Goal: Information Seeking & Learning: Learn about a topic

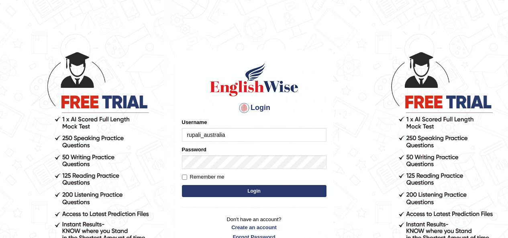
click at [261, 192] on button "Login" at bounding box center [254, 191] width 145 height 12
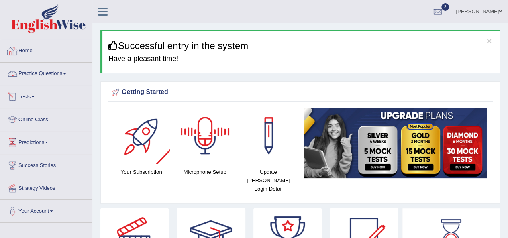
click at [38, 76] on link "Practice Questions" at bounding box center [46, 73] width 92 height 20
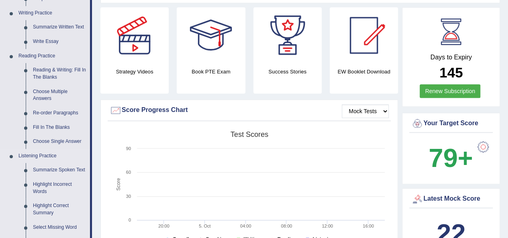
scroll to position [281, 0]
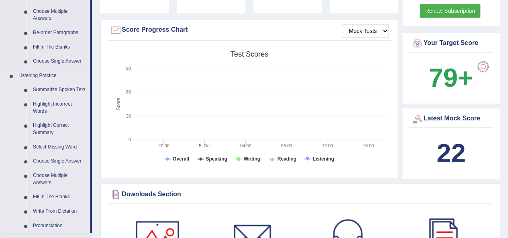
click at [54, 91] on link "Summarize Spoken Text" at bounding box center [59, 90] width 61 height 14
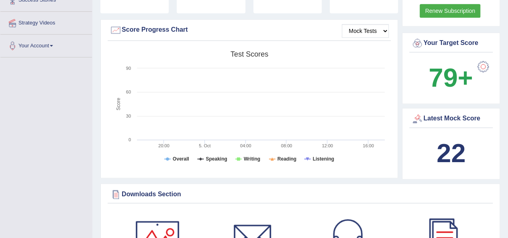
scroll to position [135, 0]
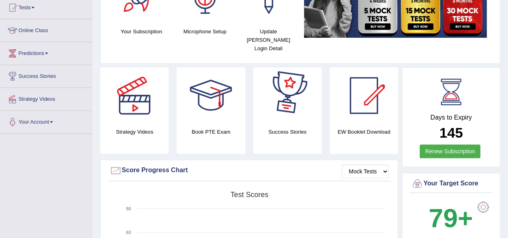
scroll to position [49, 0]
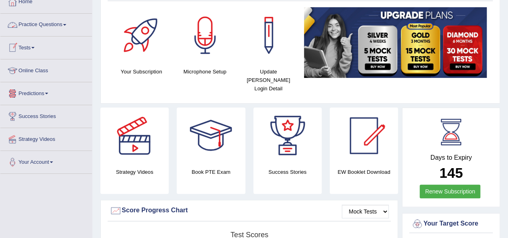
click at [39, 25] on link "Practice Questions" at bounding box center [46, 24] width 92 height 20
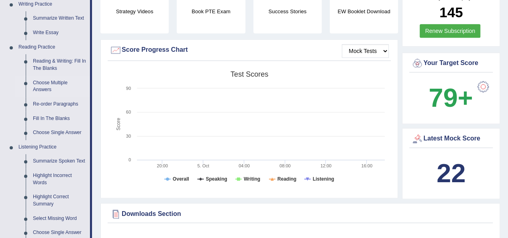
scroll to position [290, 0]
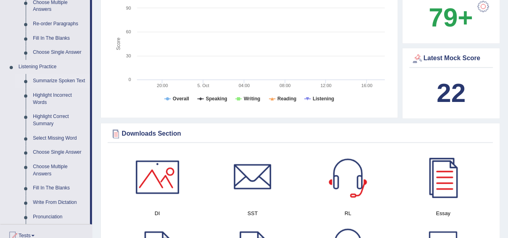
click at [53, 81] on link "Summarize Spoken Text" at bounding box center [59, 81] width 61 height 14
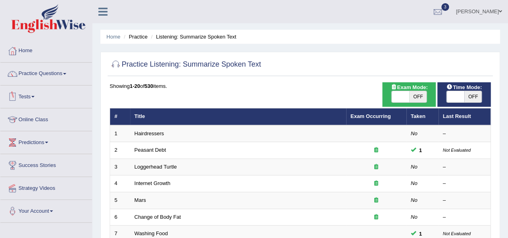
click at [150, 136] on link "Hairdressers" at bounding box center [150, 134] width 30 height 6
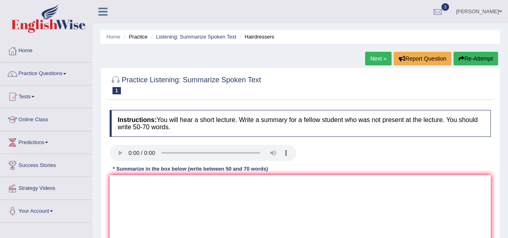
scroll to position [80, 0]
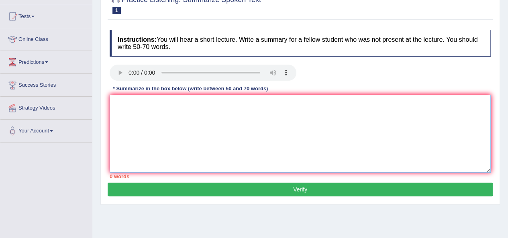
click at [175, 147] on textarea at bounding box center [300, 134] width 381 height 78
type textarea "T"
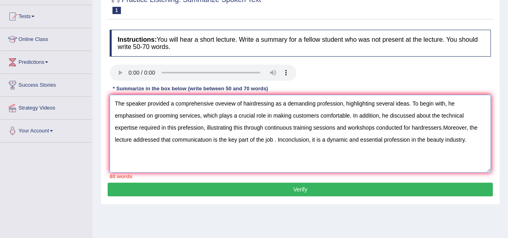
click at [206, 141] on textarea "The speaker provided a comprehensive oveview of hairdressing as a demanding pro…" at bounding box center [300, 134] width 381 height 78
click at [188, 129] on textarea "The speaker provided a comprehensive oveview of hairdressing as a demanding pro…" at bounding box center [300, 134] width 381 height 78
click at [185, 130] on textarea "The speaker provided a comprehensive oveview of hairdressing as a demanding pro…" at bounding box center [300, 134] width 381 height 78
click at [441, 130] on textarea "The speaker provided a comprehensive oveview of hairdressing as a demanding pro…" at bounding box center [300, 134] width 381 height 78
click at [376, 129] on textarea "The speaker provided a comprehensive oveview of hairdressing as a demanding pro…" at bounding box center [300, 134] width 381 height 78
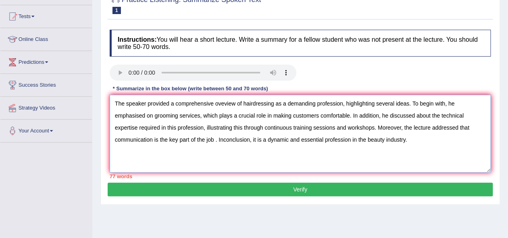
click at [227, 139] on textarea "The speaker provided a comprehensive oveview of hairdressing as a demanding pro…" at bounding box center [300, 134] width 381 height 78
click at [223, 140] on textarea "The speaker provided a comprehensive oveview of hairdressing as a demanding pro…" at bounding box center [300, 134] width 381 height 78
click at [217, 139] on textarea "The speaker provided a comprehensive oveview of hairdressing as a demanding pro…" at bounding box center [300, 134] width 381 height 78
click at [376, 128] on textarea "The speaker provided a comprehensive oveview of hairdressing as a demanding pro…" at bounding box center [300, 134] width 381 height 78
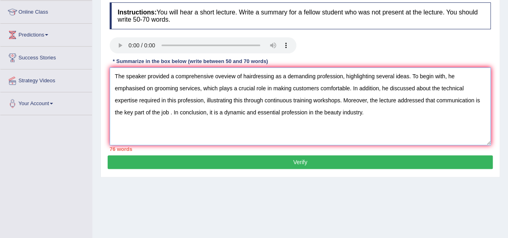
type textarea "The speaker provided a comprehensive oveview of hairdressing as a demanding pro…"
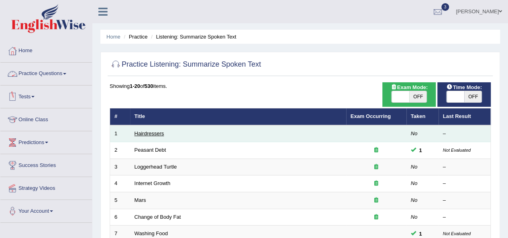
click at [149, 132] on link "Hairdressers" at bounding box center [150, 134] width 30 height 6
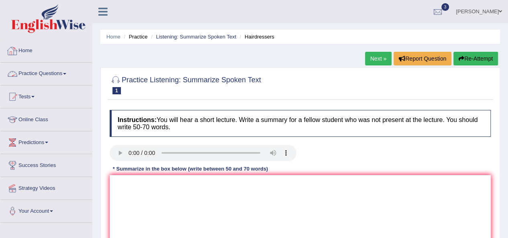
click at [46, 72] on link "Practice Questions" at bounding box center [46, 73] width 92 height 20
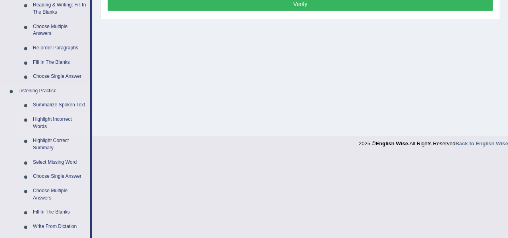
scroll to position [322, 0]
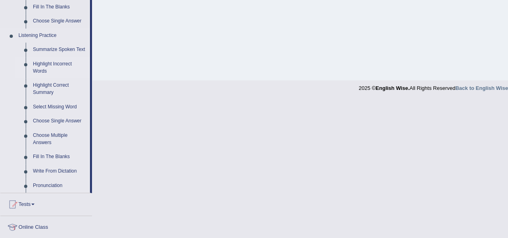
click at [53, 65] on link "Highlight Incorrect Words" at bounding box center [59, 67] width 61 height 21
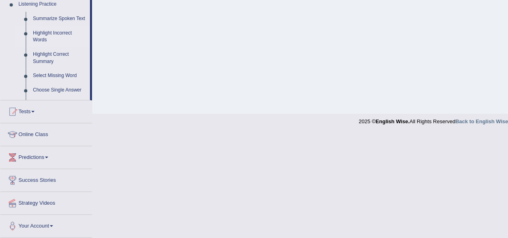
scroll to position [203, 0]
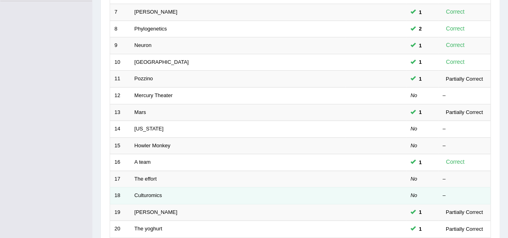
scroll to position [281, 0]
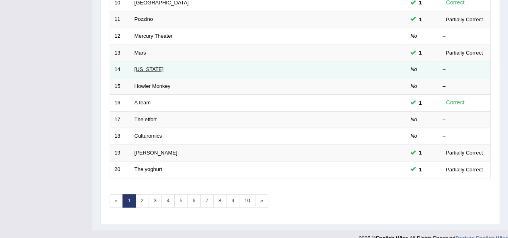
click at [143, 66] on link "Oregon" at bounding box center [149, 69] width 29 height 6
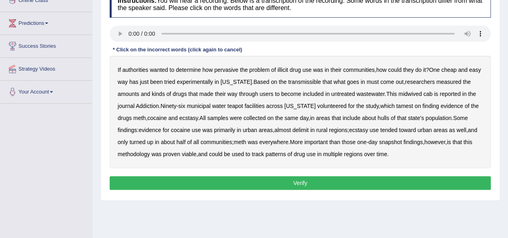
scroll to position [121, 0]
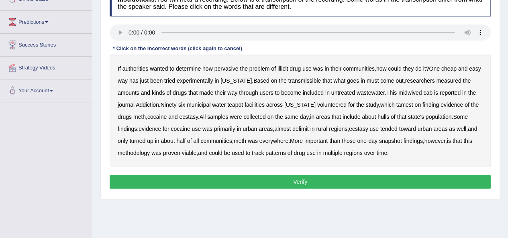
click at [301, 78] on b "transmissible" at bounding box center [304, 81] width 33 height 6
click at [416, 92] on b "midwived" at bounding box center [410, 93] width 23 height 6
click at [398, 106] on b "tamest" at bounding box center [404, 105] width 17 height 6
click at [389, 117] on b "hulls" at bounding box center [384, 117] width 12 height 6
click at [314, 130] on b "in" at bounding box center [312, 129] width 4 height 6
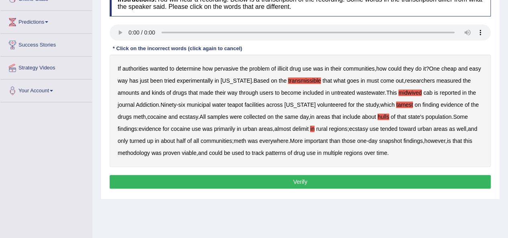
click at [315, 130] on b "in" at bounding box center [312, 129] width 4 height 6
click at [309, 130] on b "delimit" at bounding box center [301, 129] width 16 height 6
click at [250, 181] on button "Verify" at bounding box center [300, 182] width 381 height 14
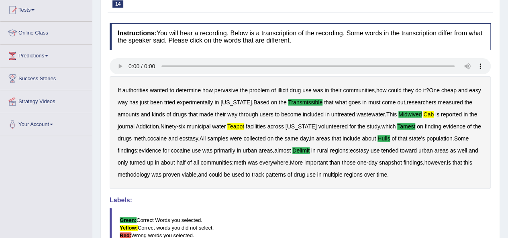
scroll to position [40, 0]
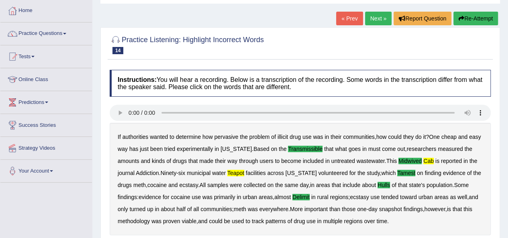
click at [367, 24] on link "Next »" at bounding box center [378, 19] width 27 height 14
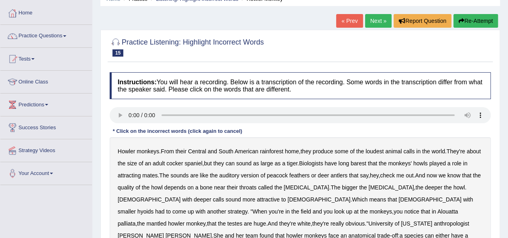
scroll to position [80, 0]
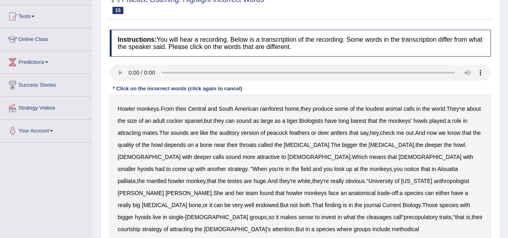
click at [367, 120] on b "barest" at bounding box center [359, 121] width 16 height 6
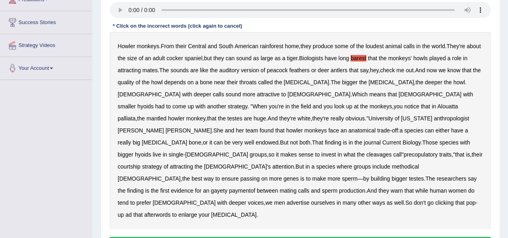
scroll to position [176, 0]
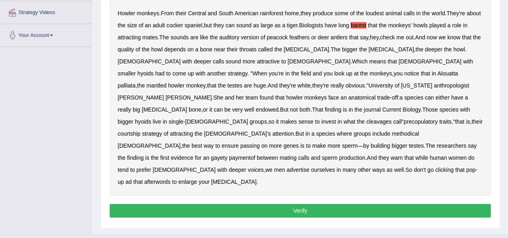
click at [367, 112] on div "Howler monkeys . From their Central and South American rainforest home , they p…" at bounding box center [300, 97] width 381 height 197
click at [367, 119] on b "cleavages" at bounding box center [379, 122] width 25 height 6
click at [392, 131] on b "methodical" at bounding box center [405, 134] width 27 height 6
click at [434, 129] on div "Howler monkeys . From their Central and South American rainforest home , they p…" at bounding box center [300, 97] width 381 height 197
click at [227, 155] on b "gayety" at bounding box center [219, 158] width 16 height 6
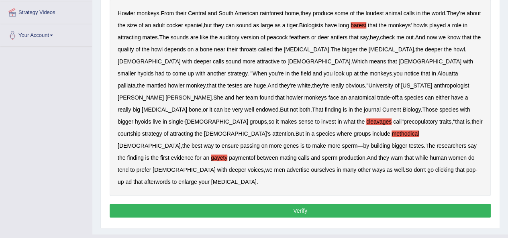
click at [255, 155] on b "paymentof" at bounding box center [242, 158] width 26 height 6
click at [436, 167] on b "clicking" at bounding box center [445, 170] width 18 height 6
click at [271, 204] on button "Verify" at bounding box center [300, 211] width 381 height 14
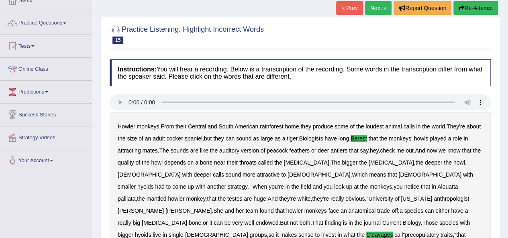
scroll to position [49, 0]
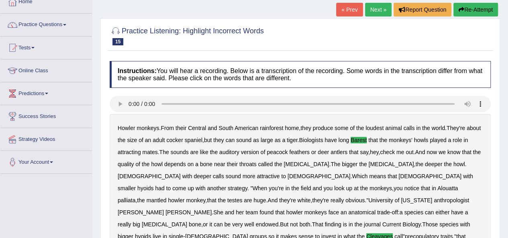
click at [373, 12] on link "Next »" at bounding box center [378, 10] width 27 height 14
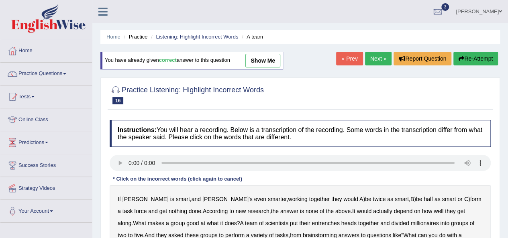
scroll to position [40, 0]
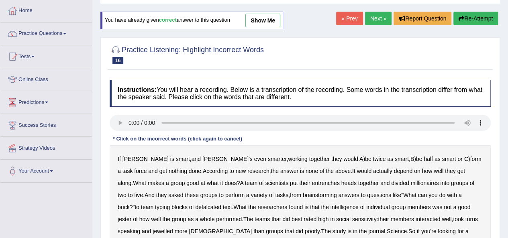
click at [367, 15] on link "Next »" at bounding box center [378, 19] width 27 height 14
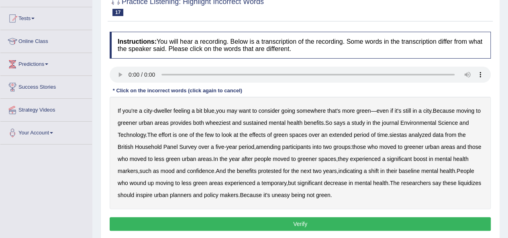
scroll to position [80, 0]
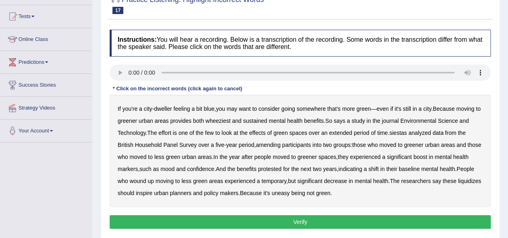
click at [231, 119] on b "wheeziest" at bounding box center [218, 121] width 25 height 6
click at [404, 134] on b "siestas" at bounding box center [398, 133] width 18 height 6
click at [263, 146] on b "amending" at bounding box center [268, 145] width 25 height 6
click at [458, 184] on b "liquidizes" at bounding box center [469, 181] width 23 height 6
click at [307, 221] on button "Verify" at bounding box center [300, 222] width 381 height 14
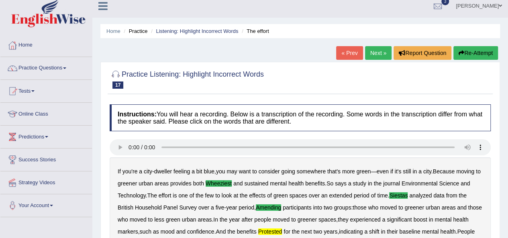
scroll to position [0, 0]
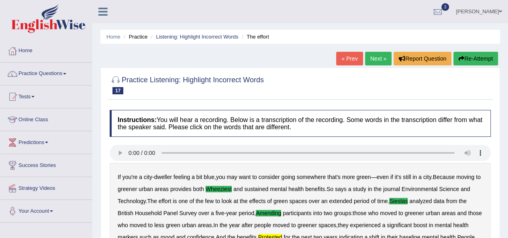
click at [368, 60] on link "Next »" at bounding box center [378, 59] width 27 height 14
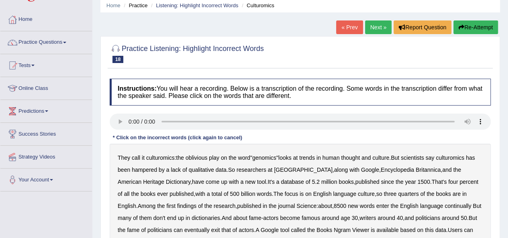
scroll to position [80, 0]
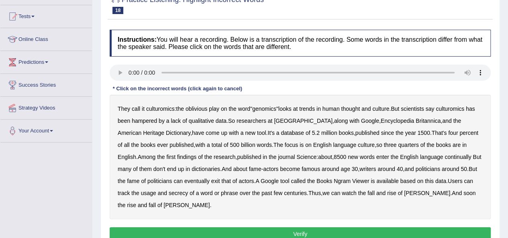
click at [203, 119] on b "qualitative" at bounding box center [201, 121] width 25 height 6
click at [445, 156] on b "continually" at bounding box center [458, 157] width 27 height 6
click at [211, 178] on b "exit" at bounding box center [215, 181] width 9 height 6
click at [169, 193] on b "secrecy" at bounding box center [178, 193] width 19 height 6
click at [263, 231] on button "Verify" at bounding box center [300, 234] width 381 height 14
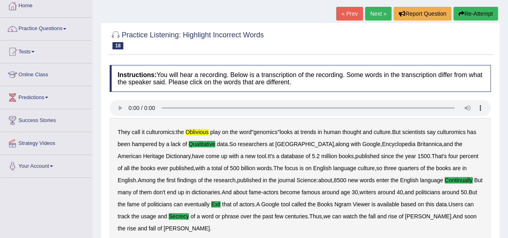
scroll to position [0, 0]
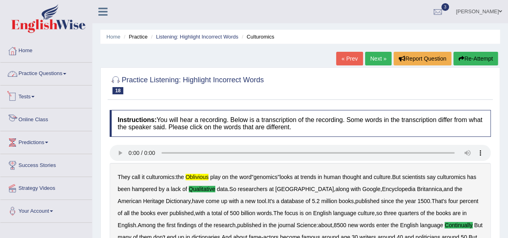
click at [49, 75] on link "Practice Questions" at bounding box center [46, 73] width 92 height 20
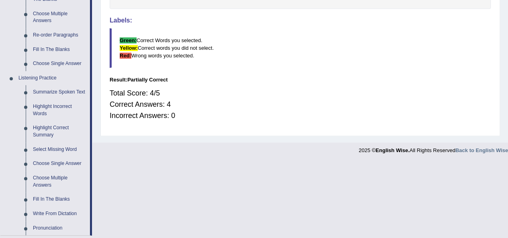
scroll to position [281, 0]
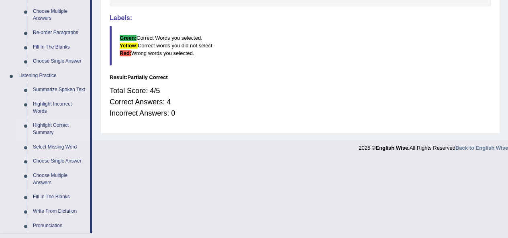
click at [45, 125] on link "Highlight Correct Summary" at bounding box center [59, 129] width 61 height 21
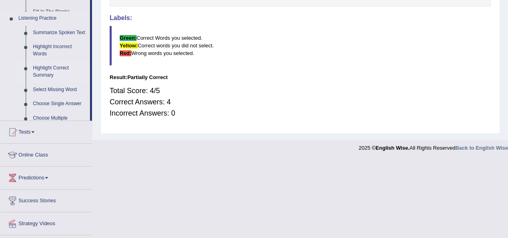
scroll to position [220, 0]
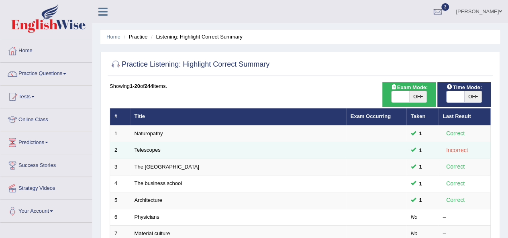
click at [144, 146] on td "Telescopes" at bounding box center [238, 150] width 216 height 17
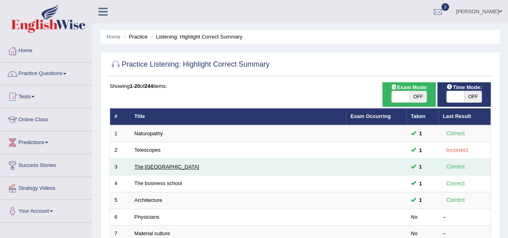
click at [147, 164] on link "The [GEOGRAPHIC_DATA]" at bounding box center [167, 167] width 65 height 6
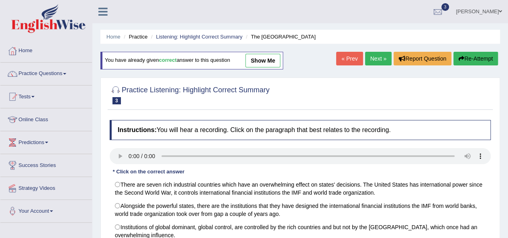
click at [381, 56] on link "Next »" at bounding box center [378, 59] width 27 height 14
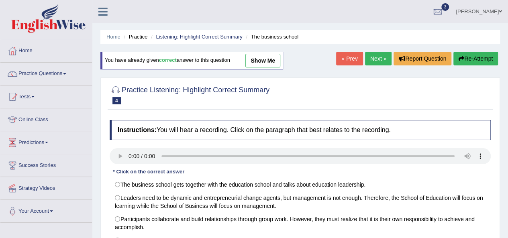
click at [381, 56] on link "Next »" at bounding box center [378, 59] width 27 height 14
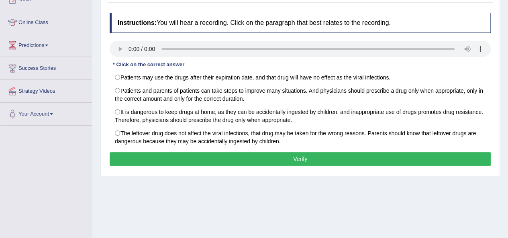
scroll to position [121, 0]
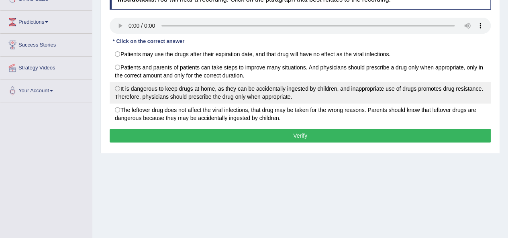
click at [119, 85] on label "It is dangerous to keep drugs at home, as they can be accidentally ingested by …" at bounding box center [300, 93] width 381 height 22
radio input "true"
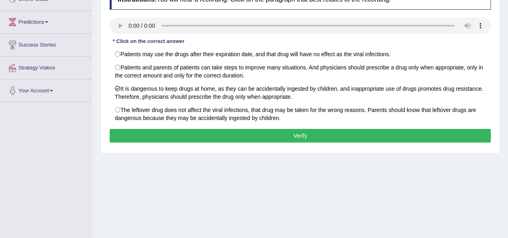
click at [261, 136] on button "Verify" at bounding box center [300, 136] width 381 height 14
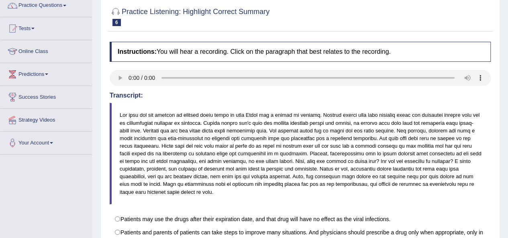
scroll to position [0, 0]
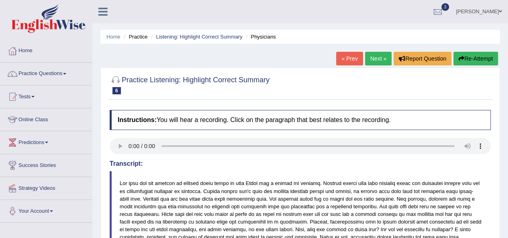
click at [375, 59] on link "Next »" at bounding box center [378, 59] width 27 height 14
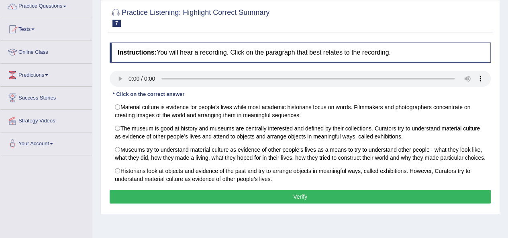
scroll to position [121, 0]
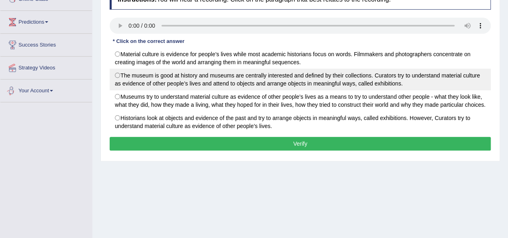
click at [114, 76] on label "The museum is good at history and museums are centrally interested and defined …" at bounding box center [300, 80] width 381 height 22
radio input "true"
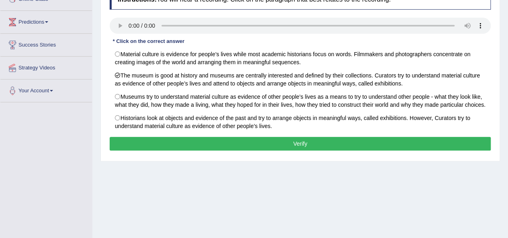
click at [196, 138] on button "Verify" at bounding box center [300, 144] width 381 height 14
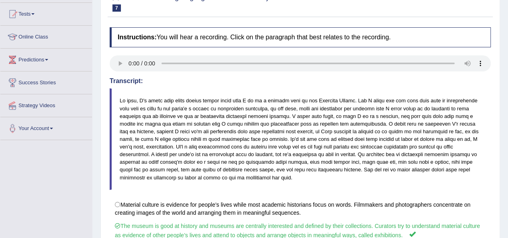
scroll to position [40, 0]
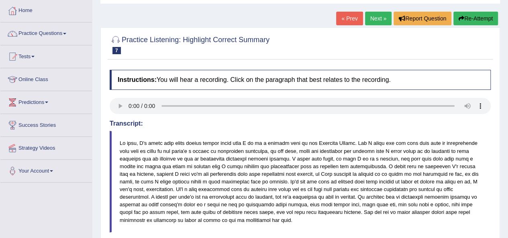
click at [371, 20] on link "Next »" at bounding box center [378, 19] width 27 height 14
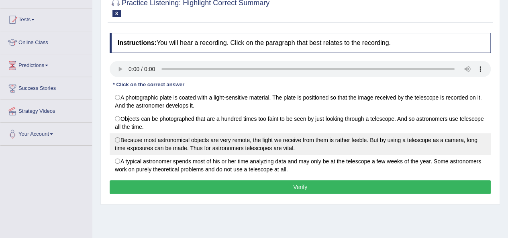
scroll to position [80, 0]
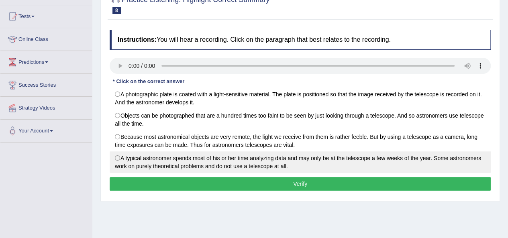
click at [117, 156] on label "A typical astronomer spends most of his or her time analyzing data and may only…" at bounding box center [300, 163] width 381 height 22
radio input "true"
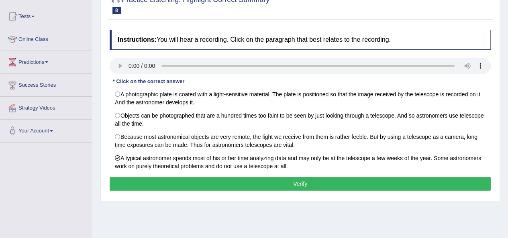
click at [230, 178] on button "Verify" at bounding box center [300, 184] width 381 height 14
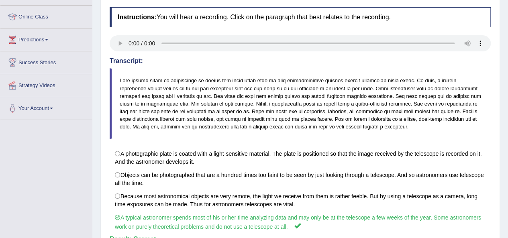
scroll to position [23, 0]
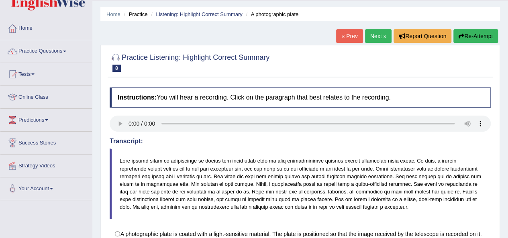
click at [379, 33] on link "Next »" at bounding box center [378, 36] width 27 height 14
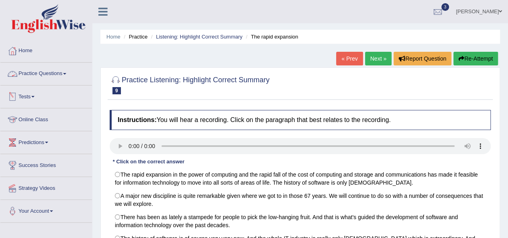
click at [52, 73] on link "Practice Questions" at bounding box center [46, 73] width 92 height 20
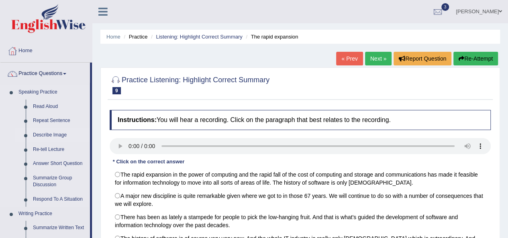
click at [50, 133] on link "Describe Image" at bounding box center [59, 135] width 61 height 14
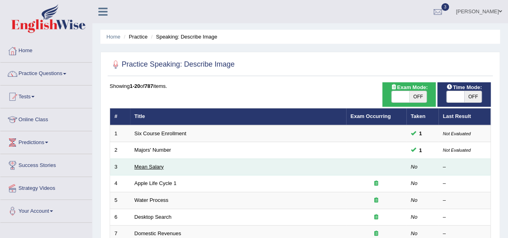
click at [148, 166] on link "Mean Salary" at bounding box center [149, 167] width 29 height 6
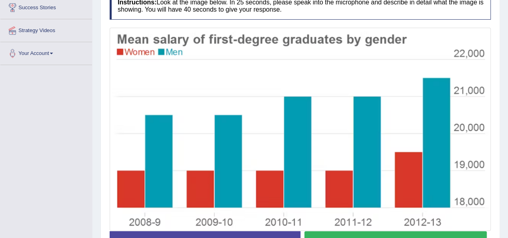
scroll to position [201, 0]
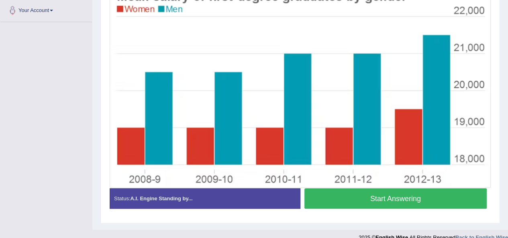
click at [351, 197] on button "Start Answering" at bounding box center [396, 199] width 183 height 20
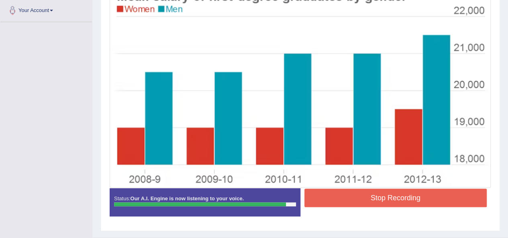
click at [338, 197] on button "Stop Recording" at bounding box center [396, 198] width 183 height 18
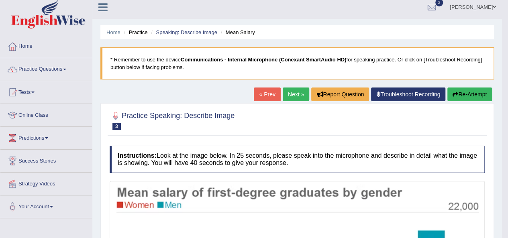
scroll to position [0, 0]
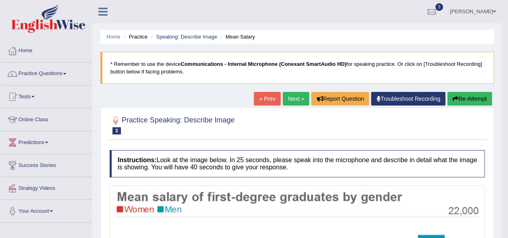
click at [287, 99] on link "Next »" at bounding box center [296, 99] width 27 height 14
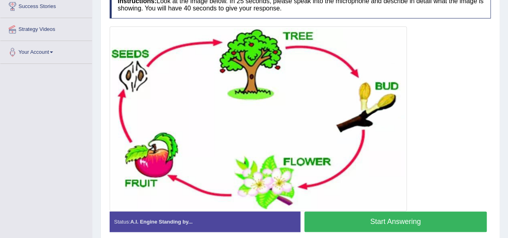
scroll to position [161, 0]
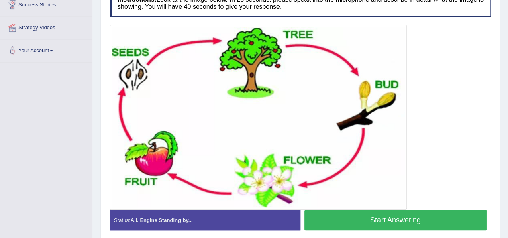
click at [370, 216] on button "Start Answering" at bounding box center [396, 220] width 183 height 20
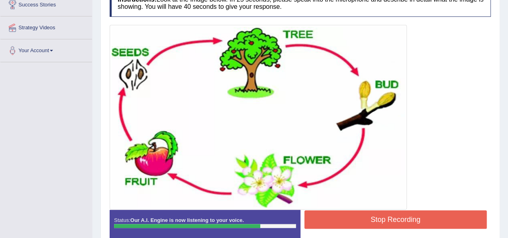
click at [354, 219] on button "Stop Recording" at bounding box center [396, 220] width 183 height 18
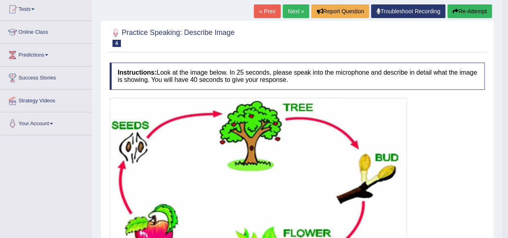
scroll to position [80, 0]
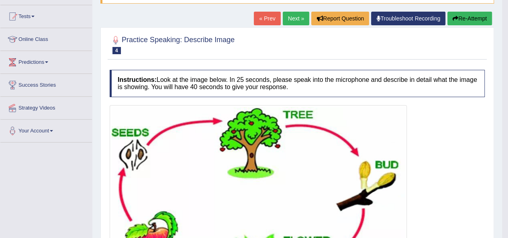
click at [286, 22] on link "Next »" at bounding box center [296, 19] width 27 height 14
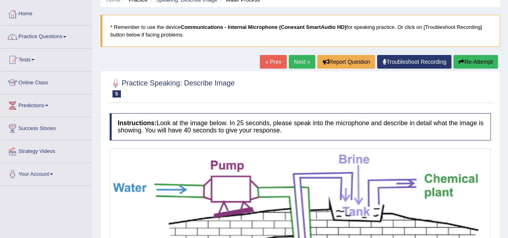
scroll to position [80, 0]
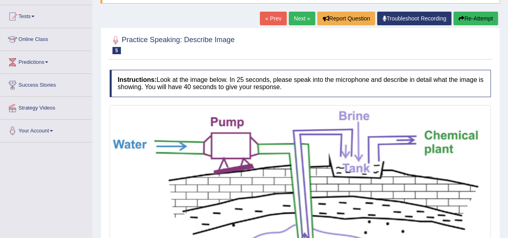
click at [294, 20] on link "Next »" at bounding box center [302, 19] width 27 height 14
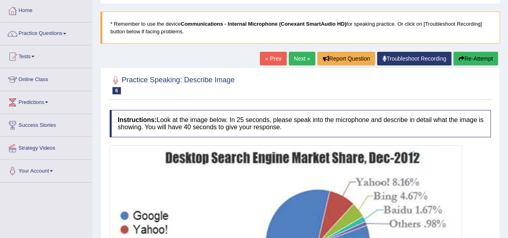
click at [295, 60] on link "Next »" at bounding box center [302, 59] width 27 height 14
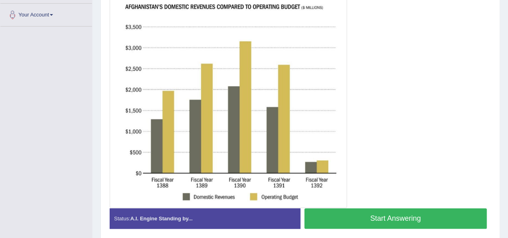
scroll to position [201, 0]
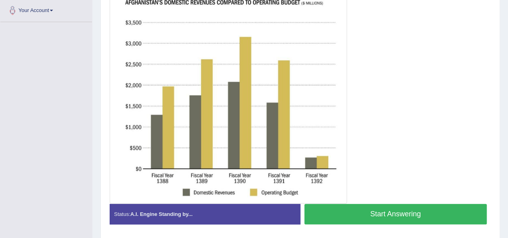
click at [385, 215] on button "Start Answering" at bounding box center [396, 214] width 183 height 20
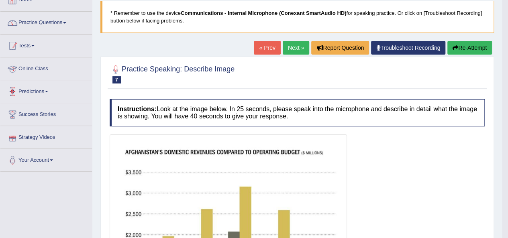
scroll to position [0, 0]
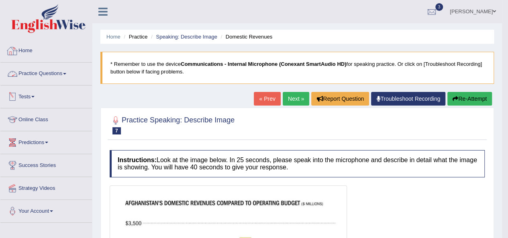
click at [22, 98] on link "Tests" at bounding box center [46, 96] width 92 height 20
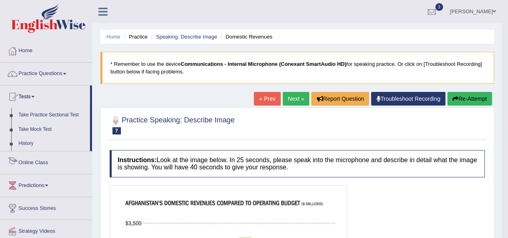
scroll to position [40, 0]
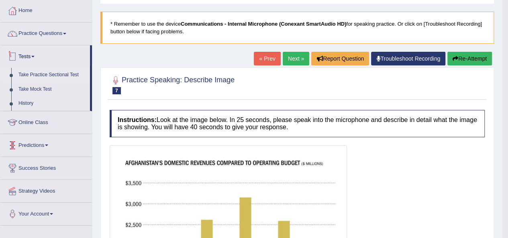
click at [68, 73] on link "Take Practice Sectional Test" at bounding box center [52, 75] width 75 height 14
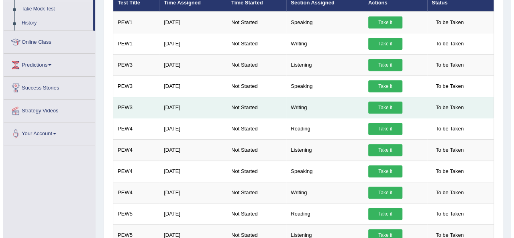
scroll to position [121, 0]
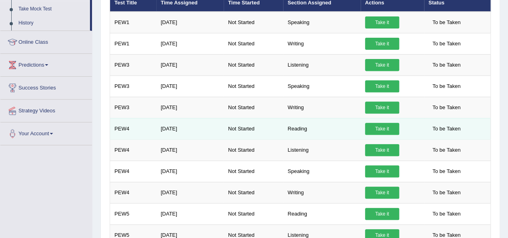
click at [394, 128] on link "Take it" at bounding box center [382, 129] width 34 height 12
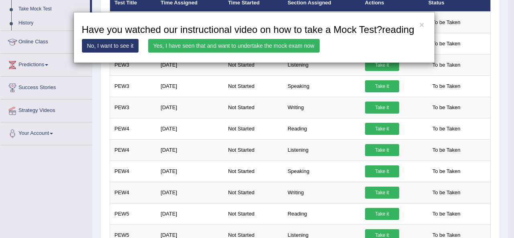
click at [232, 46] on link "Yes, I have seen that and want to undertake the mock exam now" at bounding box center [234, 46] width 172 height 14
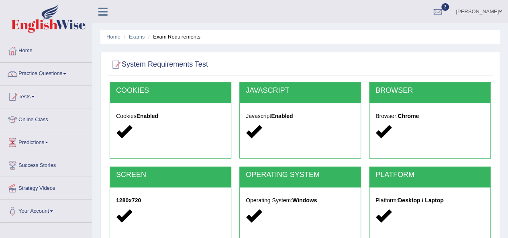
scroll to position [121, 0]
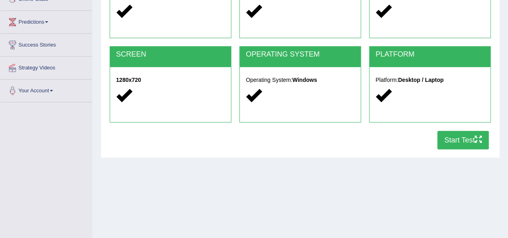
click at [467, 143] on button "Start Test" at bounding box center [463, 140] width 51 height 18
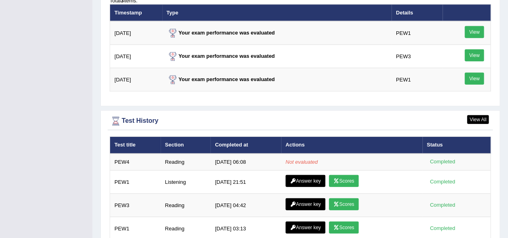
scroll to position [1004, 0]
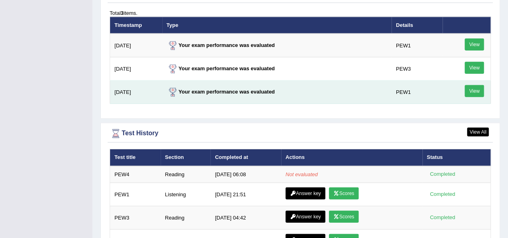
click at [473, 86] on div "View" at bounding box center [466, 92] width 39 height 14
click at [473, 85] on link "View" at bounding box center [474, 91] width 19 height 12
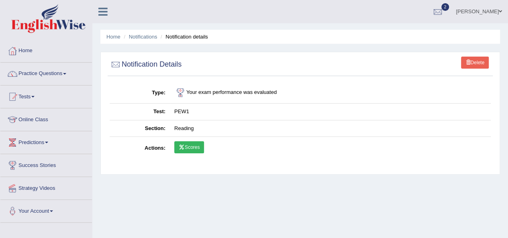
click at [191, 145] on link "Scores" at bounding box center [189, 147] width 30 height 12
click at [482, 12] on link "[PERSON_NAME]" at bounding box center [479, 10] width 58 height 21
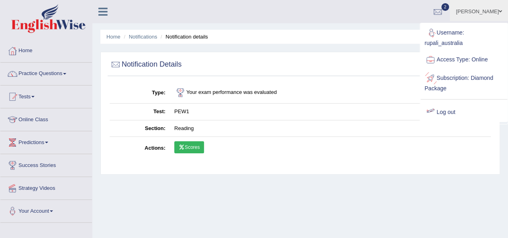
click at [445, 110] on link "Log out" at bounding box center [464, 112] width 87 height 18
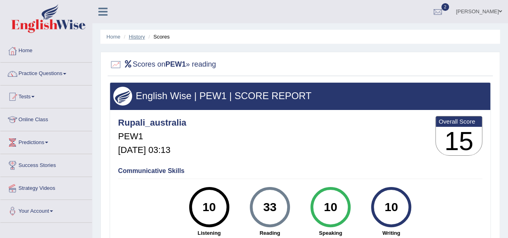
click at [138, 37] on link "History" at bounding box center [137, 37] width 16 height 6
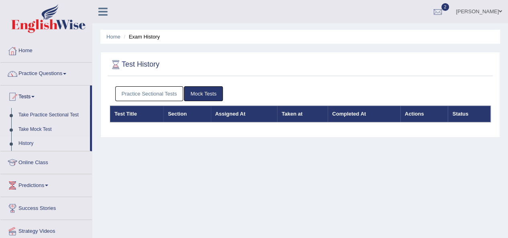
click at [152, 97] on link "Practice Sectional Tests" at bounding box center [149, 93] width 68 height 15
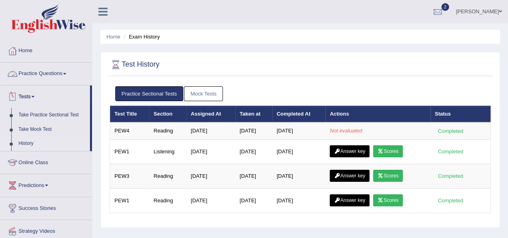
click at [31, 69] on link "Practice Questions" at bounding box center [46, 73] width 92 height 20
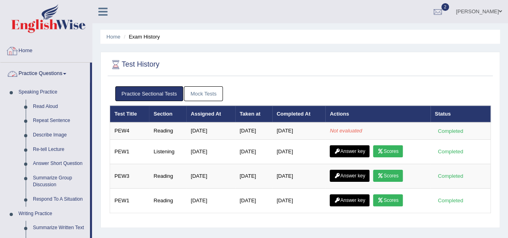
click at [30, 53] on link "Home" at bounding box center [46, 50] width 92 height 20
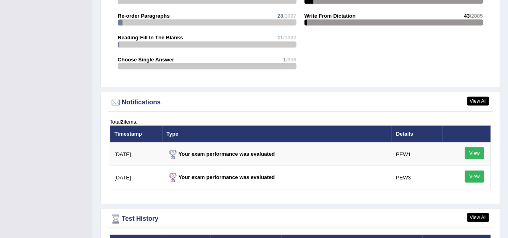
scroll to position [924, 0]
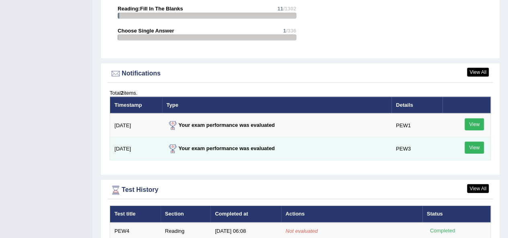
click at [473, 142] on link "View" at bounding box center [474, 148] width 19 height 12
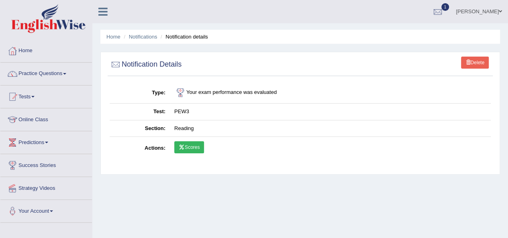
click at [191, 147] on link "Scores" at bounding box center [189, 147] width 30 height 12
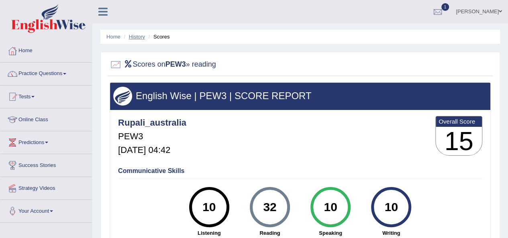
click at [137, 37] on link "History" at bounding box center [137, 37] width 16 height 6
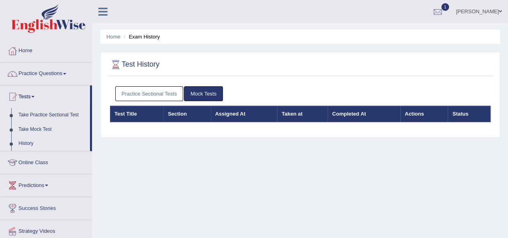
click at [156, 95] on link "Practice Sectional Tests" at bounding box center [149, 93] width 68 height 15
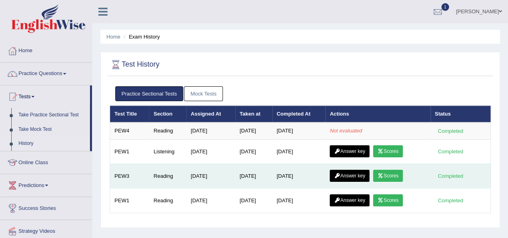
click at [348, 172] on link "Answer key" at bounding box center [350, 176] width 40 height 12
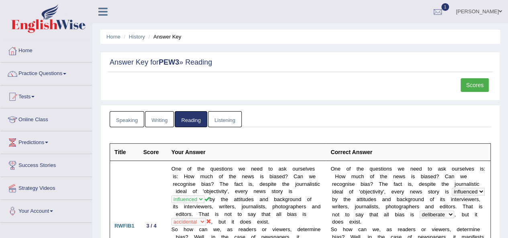
scroll to position [40, 0]
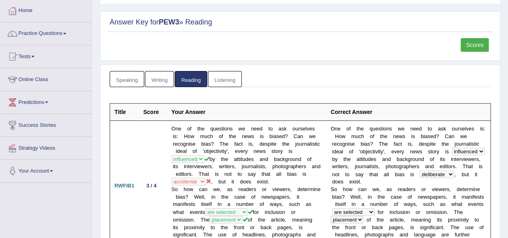
click at [472, 45] on link "Scores" at bounding box center [475, 45] width 28 height 14
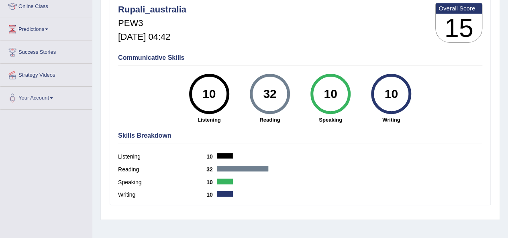
scroll to position [121, 0]
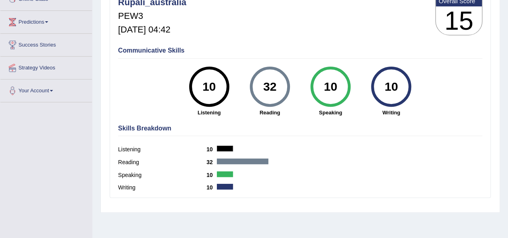
click at [271, 93] on div "32" at bounding box center [269, 87] width 29 height 34
click at [259, 102] on div "32" at bounding box center [270, 87] width 40 height 40
click at [127, 160] on label "Reading" at bounding box center [162, 162] width 88 height 8
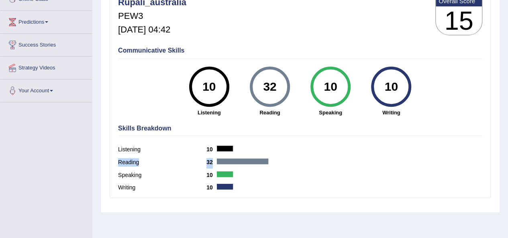
click at [127, 160] on label "Reading" at bounding box center [162, 162] width 88 height 8
click at [129, 160] on label "Reading" at bounding box center [162, 162] width 88 height 8
click at [224, 161] on div at bounding box center [242, 162] width 51 height 6
click at [224, 160] on div at bounding box center [242, 162] width 51 height 6
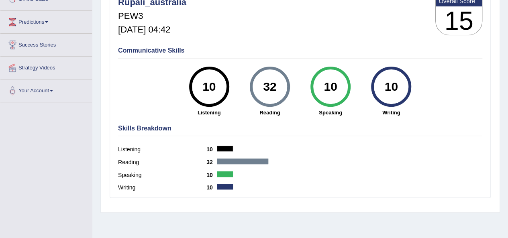
click at [224, 160] on div at bounding box center [242, 162] width 51 height 6
click at [181, 146] on label "Listening" at bounding box center [162, 150] width 88 height 8
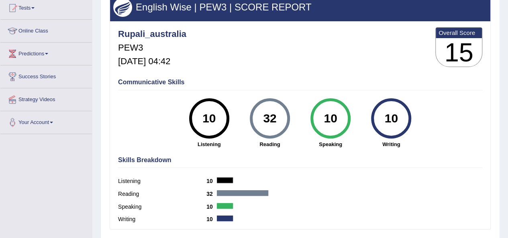
scroll to position [40, 0]
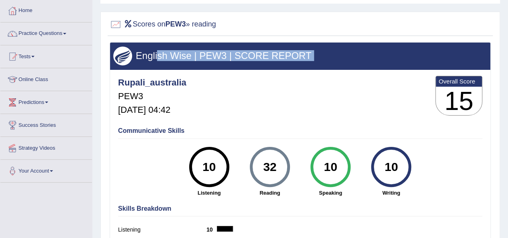
drag, startPoint x: 140, startPoint y: 64, endPoint x: 167, endPoint y: 40, distance: 36.4
click at [167, 40] on div "Scores on PEW3 » reading English Wise | PEW3 | SCORE REPORT Rupali_australia PE…" at bounding box center [300, 153] width 400 height 282
click at [163, 35] on div "Scores on PEW3 » reading" at bounding box center [300, 26] width 385 height 20
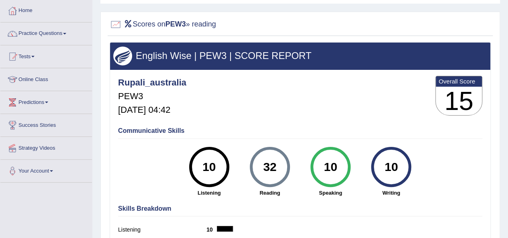
click at [118, 25] on div at bounding box center [116, 24] width 12 height 12
click at [129, 24] on icon at bounding box center [128, 23] width 9 height 7
click at [208, 28] on h2 "Scores on PEW3 » reading" at bounding box center [163, 24] width 107 height 12
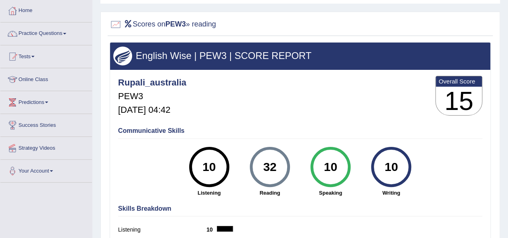
click at [186, 93] on h5 "PEW3" at bounding box center [152, 97] width 68 height 10
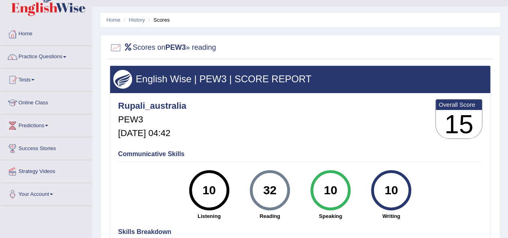
scroll to position [0, 0]
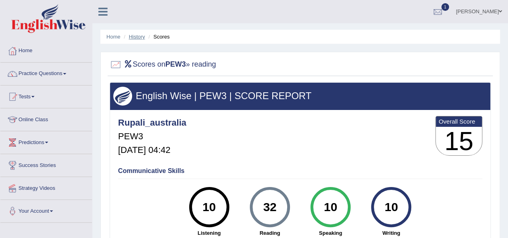
click at [133, 35] on link "History" at bounding box center [137, 37] width 16 height 6
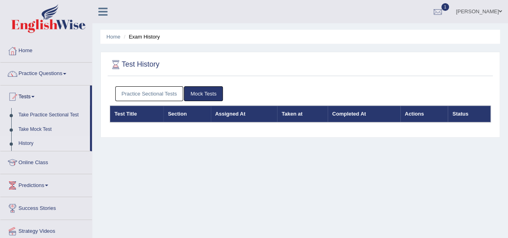
click at [150, 94] on link "Practice Sectional Tests" at bounding box center [149, 93] width 68 height 15
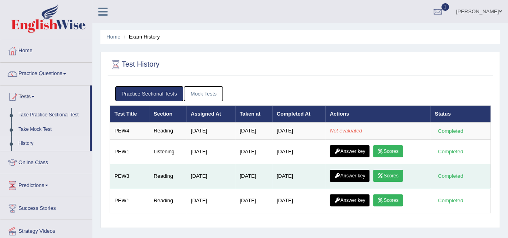
click at [353, 171] on link "Answer key" at bounding box center [350, 176] width 40 height 12
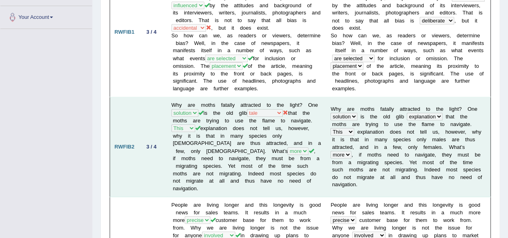
scroll to position [241, 0]
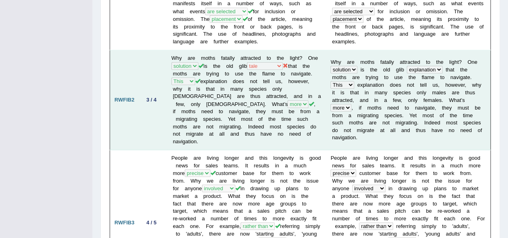
click at [397, 132] on td "W h y a r e m o t h s f a t a l l y a t t r a c t e d t o t h e l i g h t ? O n…" at bounding box center [408, 100] width 164 height 100
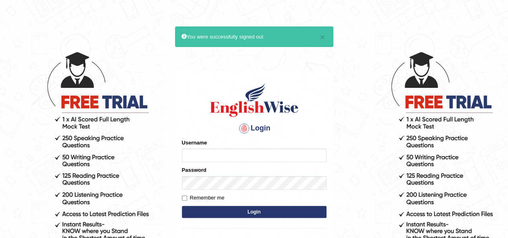
type input "rupali_australia"
click at [224, 156] on input "rupali_australia" at bounding box center [254, 156] width 145 height 14
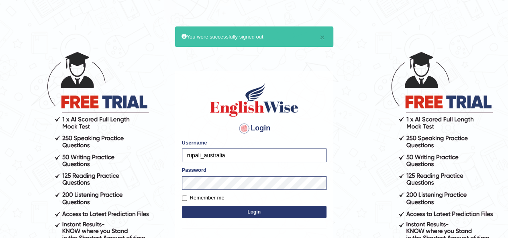
drag, startPoint x: 224, startPoint y: 156, endPoint x: 180, endPoint y: 157, distance: 44.6
click at [182, 157] on input "rupali_australia" at bounding box center [254, 156] width 145 height 14
click at [181, 179] on div "Login Please fix the following errors: Username rupali_australia Password Remem…" at bounding box center [254, 171] width 158 height 201
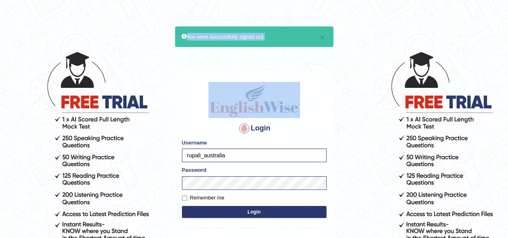
drag, startPoint x: 262, startPoint y: 60, endPoint x: 176, endPoint y: 41, distance: 88.0
click at [176, 41] on main "× You were successfully signed out Login Please fix the following errors: Usern…" at bounding box center [254, 149] width 161 height 248
drag, startPoint x: 322, startPoint y: 37, endPoint x: 315, endPoint y: 44, distance: 10.0
click at [321, 37] on button "×" at bounding box center [322, 37] width 5 height 8
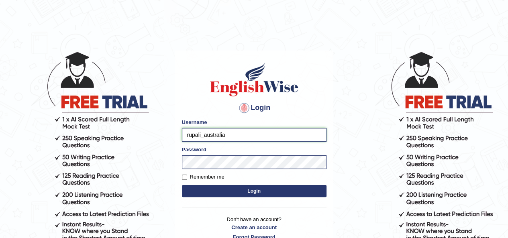
click at [234, 131] on input "rupali_australia" at bounding box center [254, 135] width 145 height 14
click at [240, 189] on button "Login" at bounding box center [254, 191] width 145 height 12
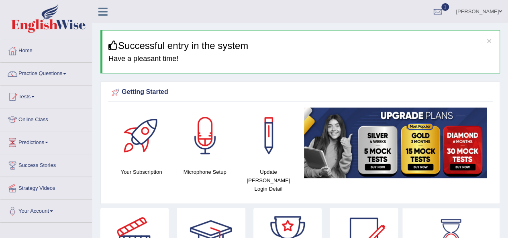
click at [474, 12] on link "Rupali Selly" at bounding box center [479, 10] width 58 height 21
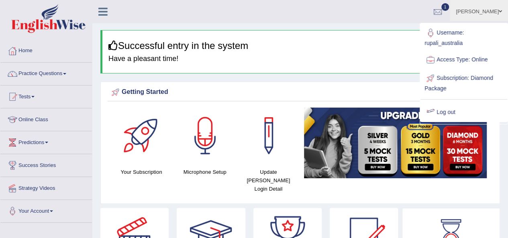
click at [444, 112] on link "Log out" at bounding box center [464, 112] width 87 height 18
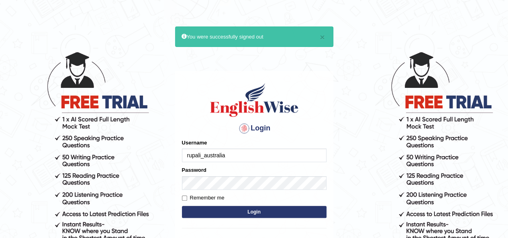
click at [243, 152] on input "rupali_australia" at bounding box center [254, 156] width 145 height 14
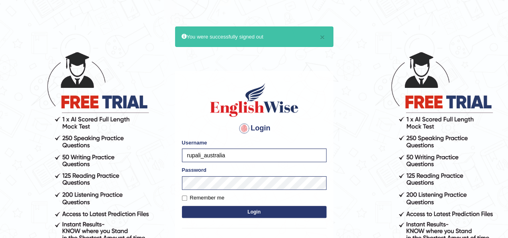
type input "francoemgineering"
click at [245, 213] on button "Login" at bounding box center [254, 212] width 145 height 12
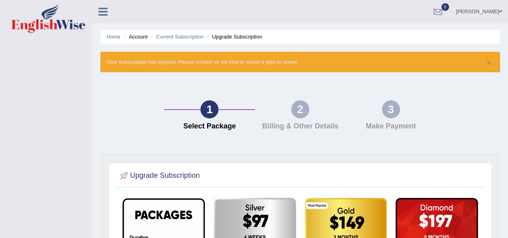
click at [455, 7] on link "[PERSON_NAME]" at bounding box center [479, 10] width 58 height 21
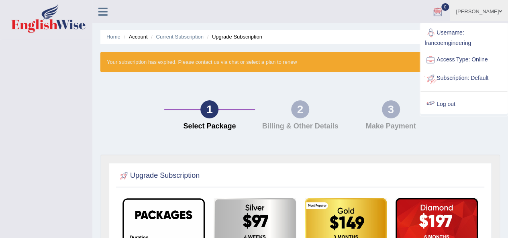
click at [432, 104] on link "Log out" at bounding box center [464, 104] width 87 height 18
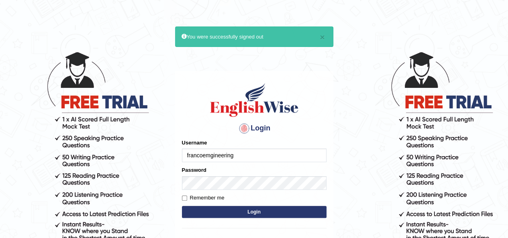
click at [251, 162] on input "francoemgineering" at bounding box center [254, 156] width 145 height 14
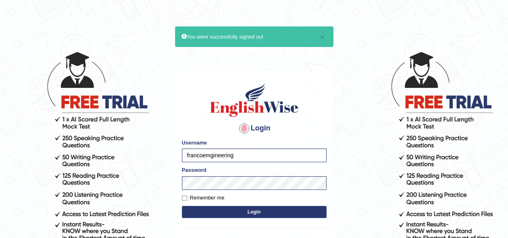
type input "vergilio"
click at [245, 207] on button "Login" at bounding box center [254, 212] width 145 height 12
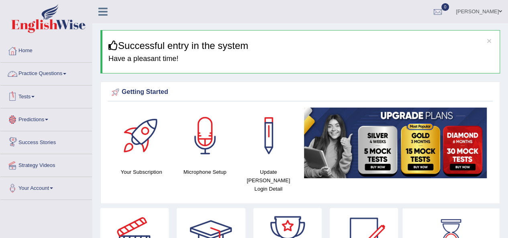
click at [46, 75] on link "Practice Questions" at bounding box center [46, 73] width 92 height 20
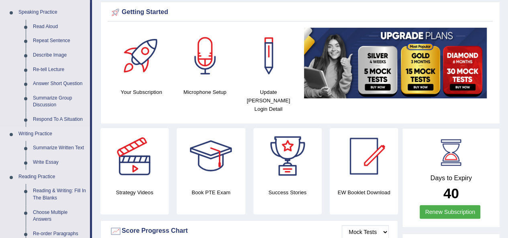
scroll to position [80, 0]
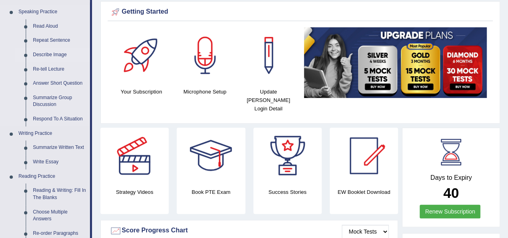
click at [45, 54] on link "Describe Image" at bounding box center [59, 55] width 61 height 14
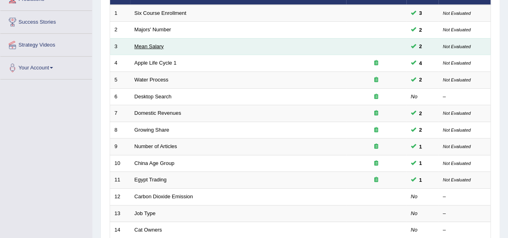
click at [149, 47] on link "Mean Salary" at bounding box center [149, 46] width 29 height 6
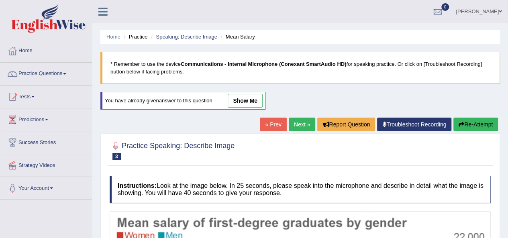
click at [240, 102] on link "show me" at bounding box center [245, 101] width 35 height 14
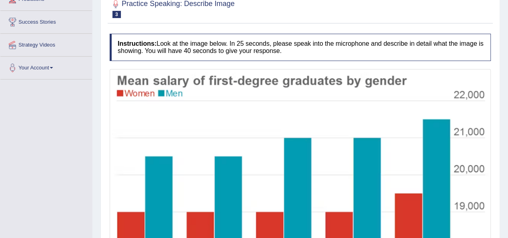
scroll to position [40, 0]
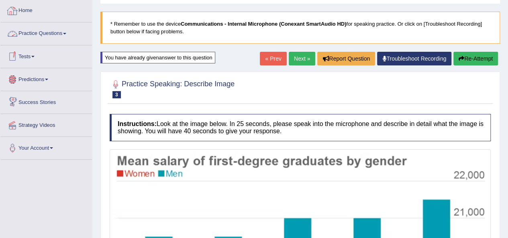
click at [37, 31] on link "Practice Questions" at bounding box center [46, 33] width 92 height 20
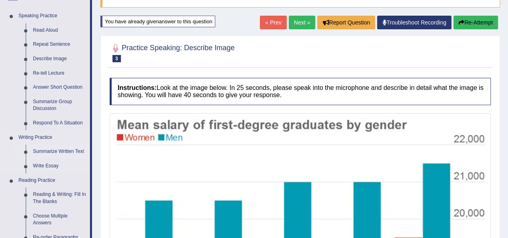
scroll to position [121, 0]
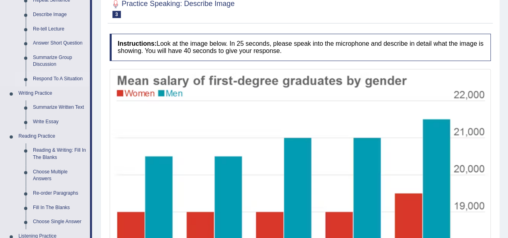
click at [47, 75] on link "Respond To A Situation" at bounding box center [59, 79] width 61 height 14
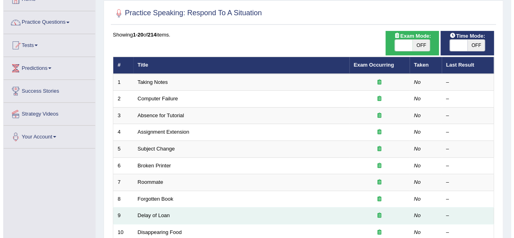
scroll to position [40, 0]
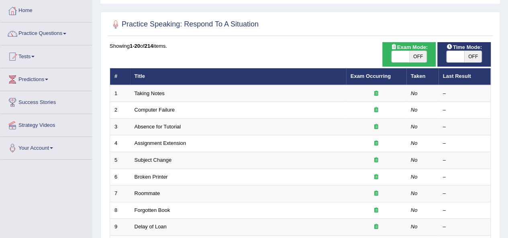
click at [416, 60] on span "OFF" at bounding box center [419, 56] width 18 height 11
checkbox input "true"
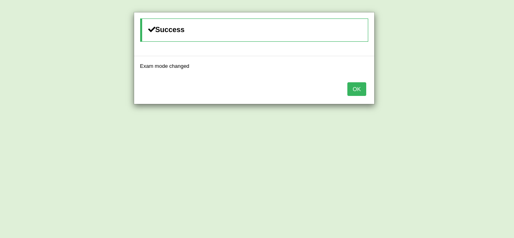
click at [353, 87] on button "OK" at bounding box center [357, 89] width 18 height 14
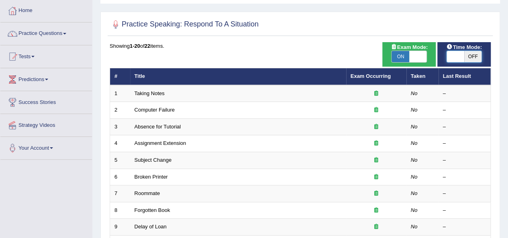
click at [464, 58] on span at bounding box center [456, 56] width 18 height 11
checkbox input "true"
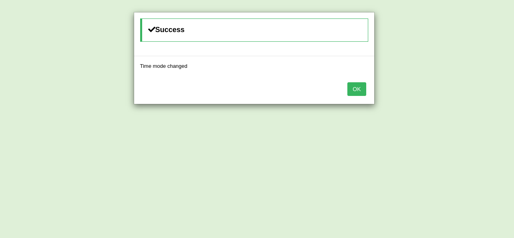
click at [351, 90] on button "OK" at bounding box center [357, 89] width 18 height 14
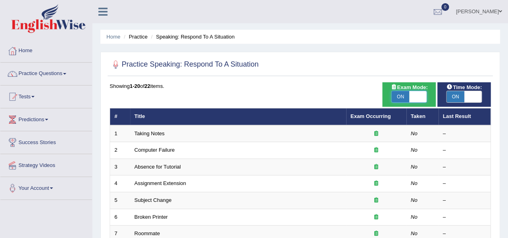
click at [416, 96] on span at bounding box center [419, 96] width 18 height 11
checkbox input "false"
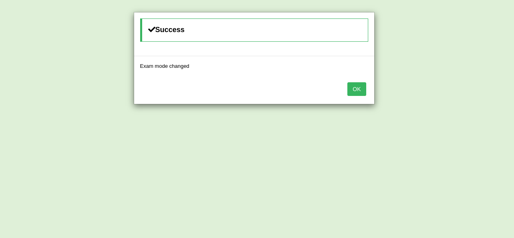
click at [355, 90] on button "OK" at bounding box center [357, 89] width 18 height 14
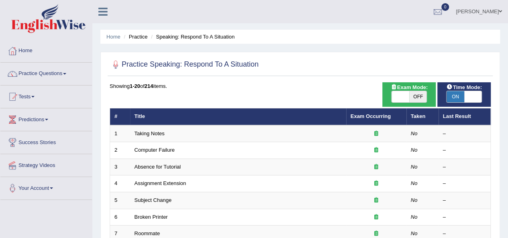
click at [462, 96] on span "ON" at bounding box center [456, 96] width 18 height 11
checkbox input "false"
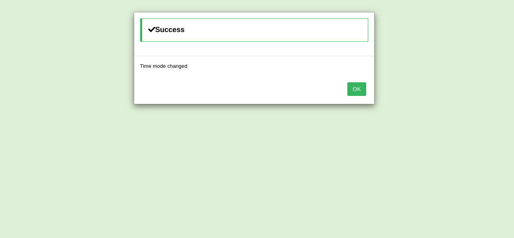
click at [358, 91] on button "OK" at bounding box center [357, 89] width 18 height 14
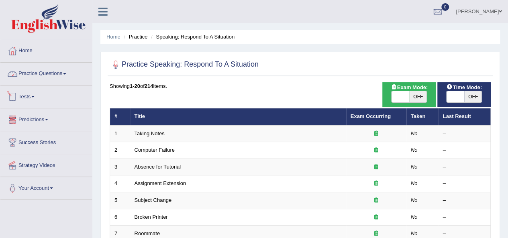
click at [57, 72] on link "Practice Questions" at bounding box center [46, 73] width 92 height 20
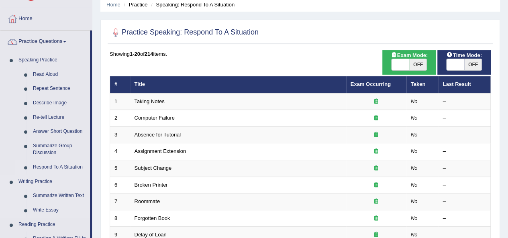
scroll to position [80, 0]
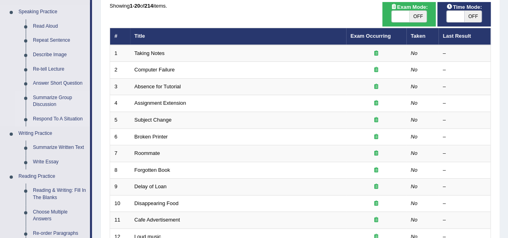
click at [61, 93] on link "Summarize Group Discussion" at bounding box center [59, 101] width 61 height 21
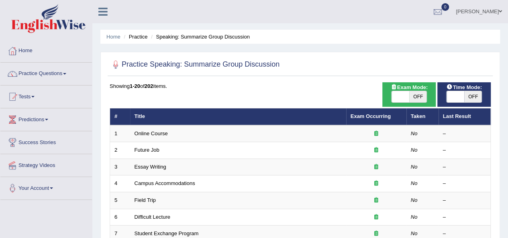
click at [420, 94] on span "OFF" at bounding box center [419, 96] width 18 height 11
checkbox input "true"
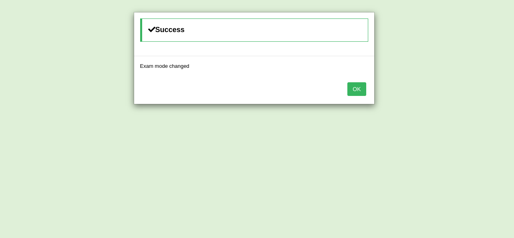
click at [355, 91] on button "OK" at bounding box center [357, 89] width 18 height 14
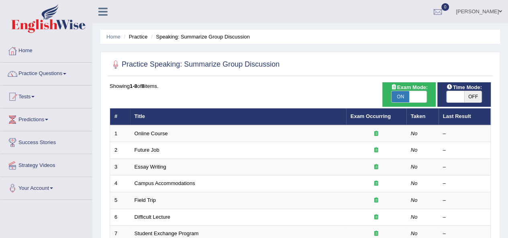
click at [468, 98] on span "OFF" at bounding box center [474, 96] width 18 height 11
checkbox input "true"
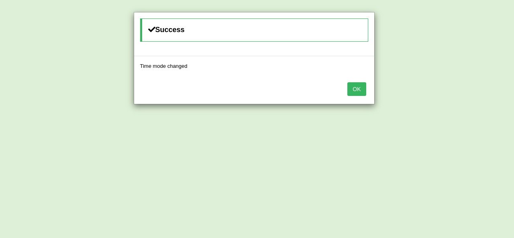
click at [357, 90] on button "OK" at bounding box center [357, 89] width 18 height 14
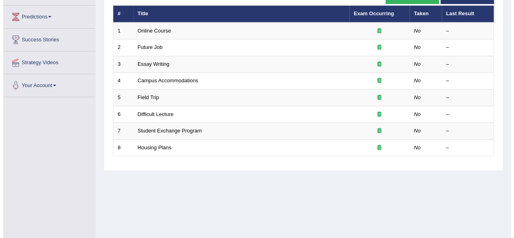
scroll to position [63, 0]
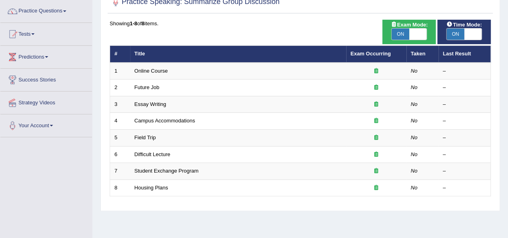
click at [422, 33] on span at bounding box center [419, 34] width 18 height 11
checkbox input "false"
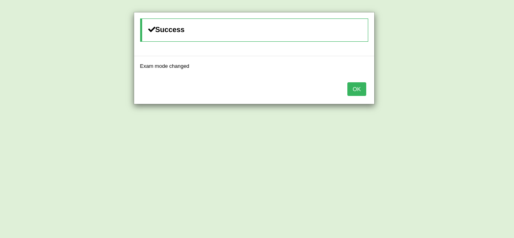
click at [354, 90] on button "OK" at bounding box center [357, 89] width 18 height 14
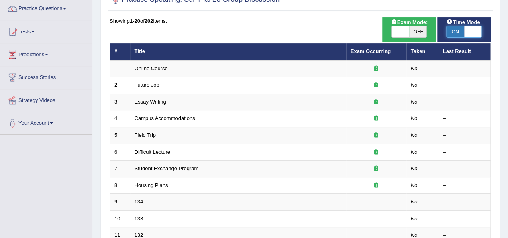
click at [473, 29] on span at bounding box center [474, 31] width 18 height 11
checkbox input "false"
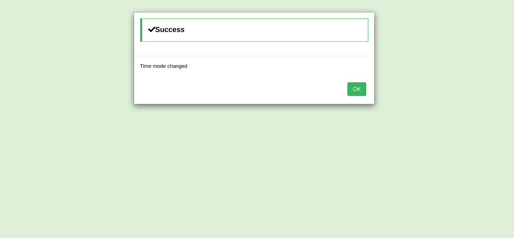
click at [357, 90] on button "OK" at bounding box center [357, 89] width 18 height 14
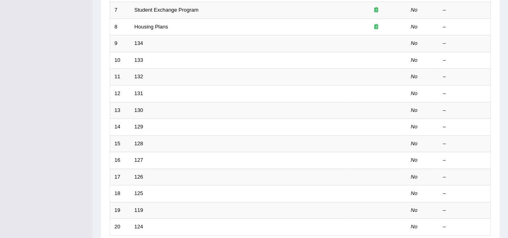
scroll to position [226, 0]
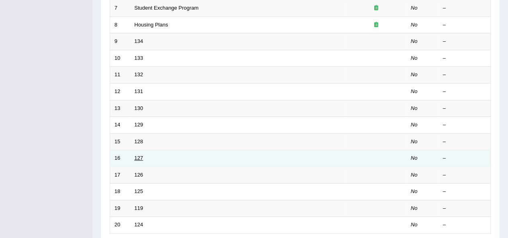
click at [138, 157] on link "127" at bounding box center [139, 158] width 9 height 6
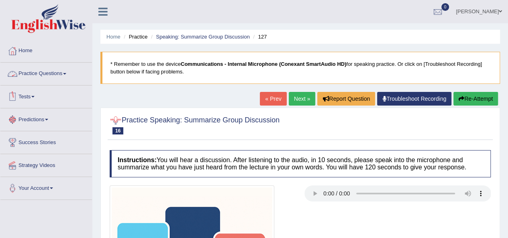
click at [36, 72] on link "Practice Questions" at bounding box center [46, 73] width 92 height 20
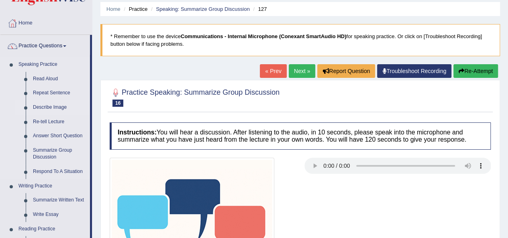
scroll to position [40, 0]
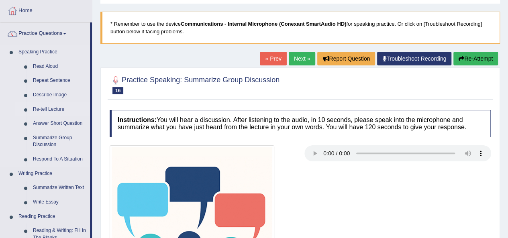
click at [45, 106] on link "Re-tell Lecture" at bounding box center [59, 109] width 61 height 14
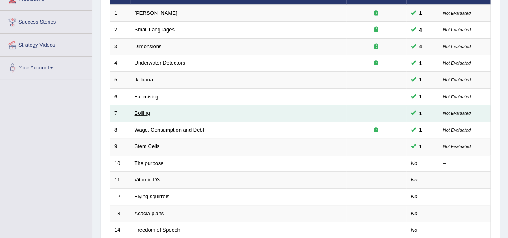
click at [142, 112] on link "Boiling" at bounding box center [143, 113] width 16 height 6
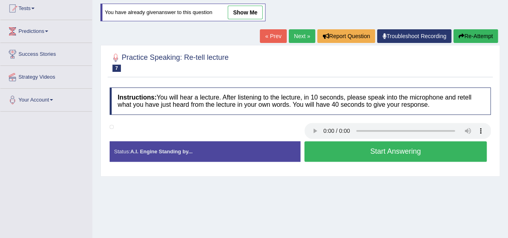
scroll to position [40, 0]
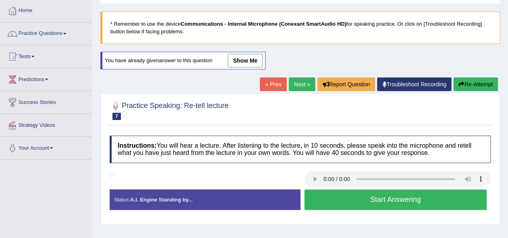
click at [250, 59] on link "show me" at bounding box center [245, 61] width 35 height 14
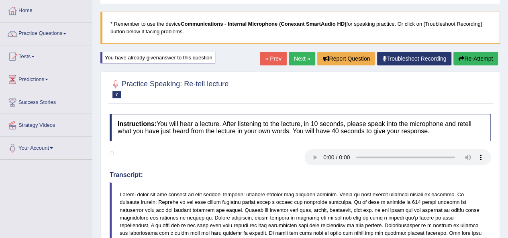
click at [303, 59] on link "Next »" at bounding box center [302, 59] width 27 height 14
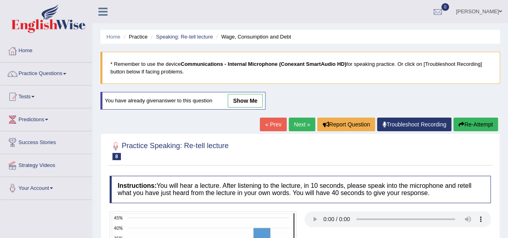
click at [238, 100] on link "show me" at bounding box center [245, 101] width 35 height 14
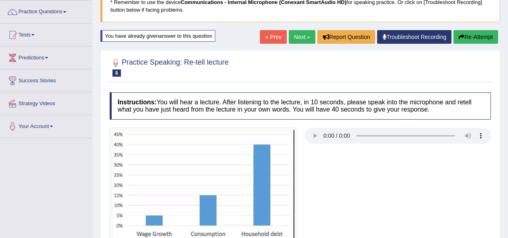
scroll to position [40, 0]
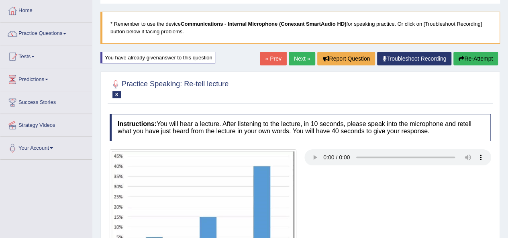
click at [267, 59] on link "« Prev" at bounding box center [273, 59] width 27 height 14
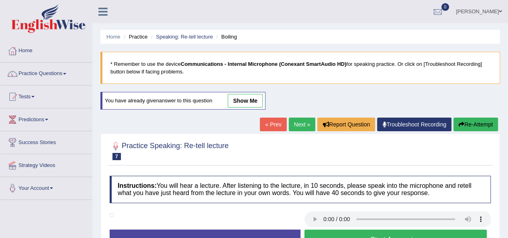
click at [266, 126] on link "« Prev" at bounding box center [273, 125] width 27 height 14
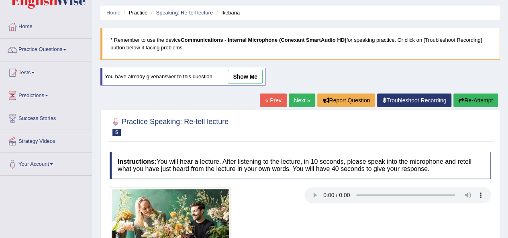
scroll to position [23, 0]
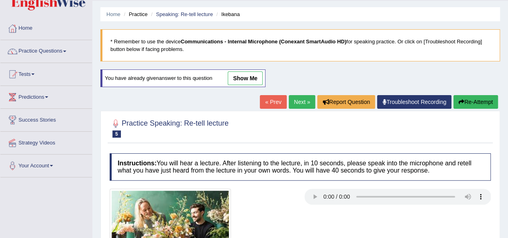
click at [243, 86] on div "You have already given answer to this question show me" at bounding box center [183, 83] width 167 height 26
click at [243, 81] on link "show me" at bounding box center [245, 79] width 35 height 14
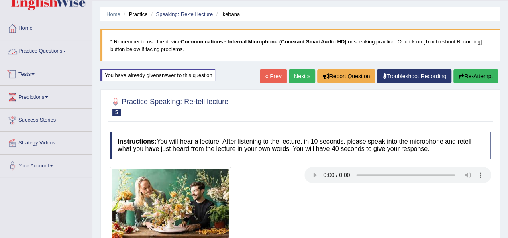
click at [61, 53] on link "Practice Questions" at bounding box center [46, 50] width 92 height 20
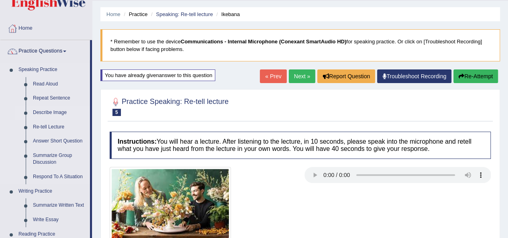
click at [47, 113] on link "Describe Image" at bounding box center [59, 113] width 61 height 14
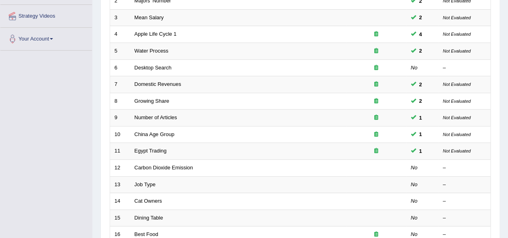
scroll to position [161, 0]
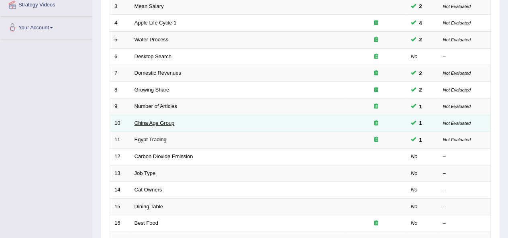
click at [154, 122] on link "China Age Group" at bounding box center [155, 123] width 40 height 6
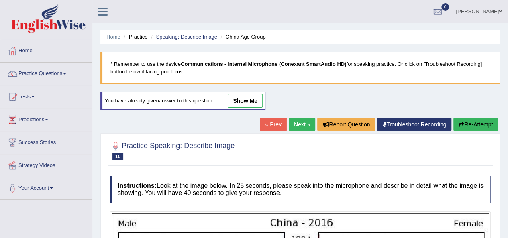
click at [239, 98] on link "show me" at bounding box center [245, 101] width 35 height 14
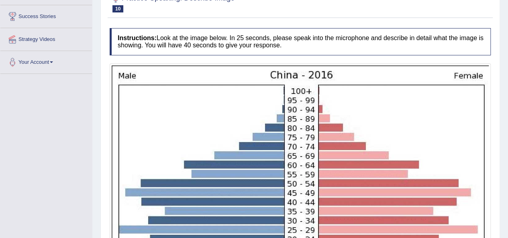
scroll to position [40, 0]
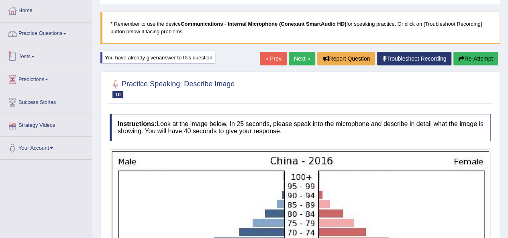
click at [42, 36] on link "Practice Questions" at bounding box center [46, 33] width 92 height 20
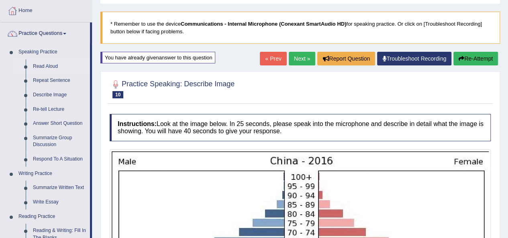
click at [47, 64] on link "Read Aloud" at bounding box center [59, 66] width 61 height 14
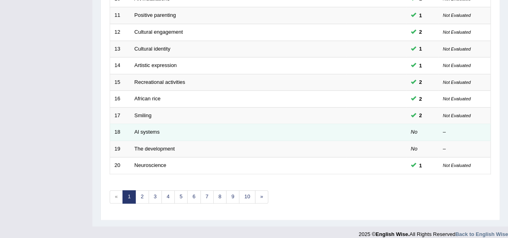
scroll to position [290, 0]
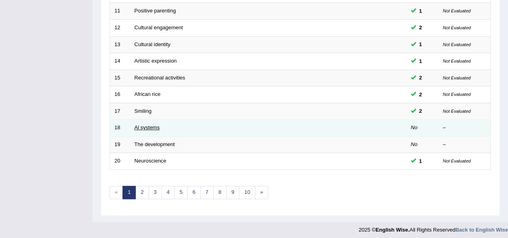
click at [154, 125] on link "Al systems" at bounding box center [147, 128] width 25 height 6
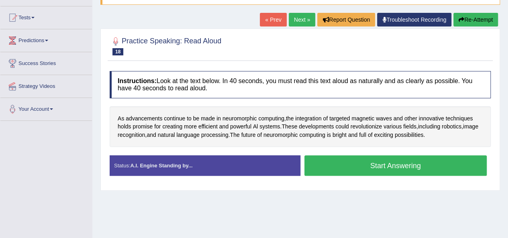
scroll to position [80, 0]
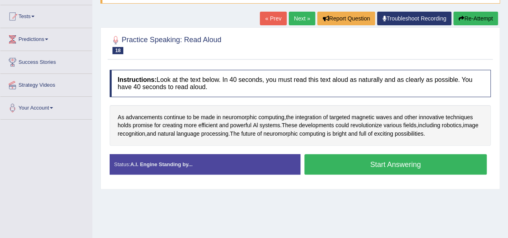
click at [336, 168] on button "Start Answering" at bounding box center [396, 164] width 183 height 20
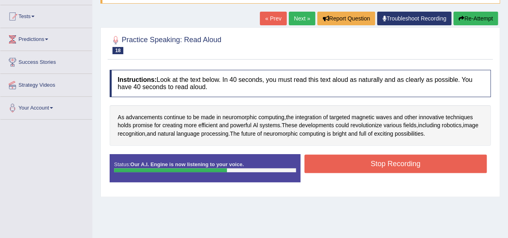
click at [350, 167] on button "Stop Recording" at bounding box center [396, 164] width 183 height 18
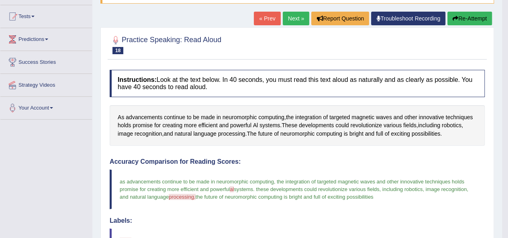
drag, startPoint x: 299, startPoint y: 23, endPoint x: 299, endPoint y: 27, distance: 4.4
click at [299, 23] on link "Next »" at bounding box center [296, 19] width 27 height 14
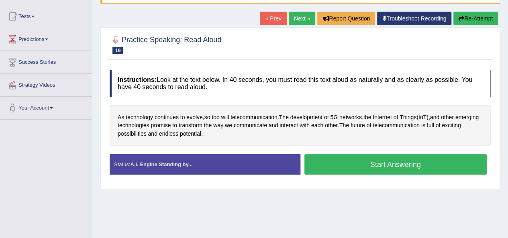
click at [343, 167] on button "Start Answering" at bounding box center [396, 164] width 183 height 20
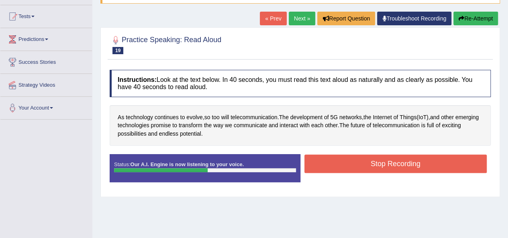
click at [352, 160] on button "Stop Recording" at bounding box center [396, 164] width 183 height 18
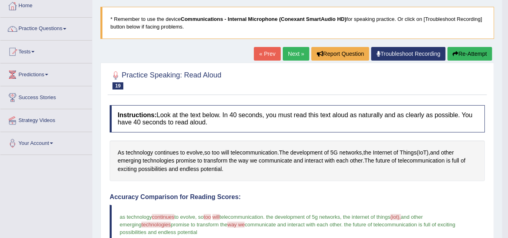
scroll to position [40, 0]
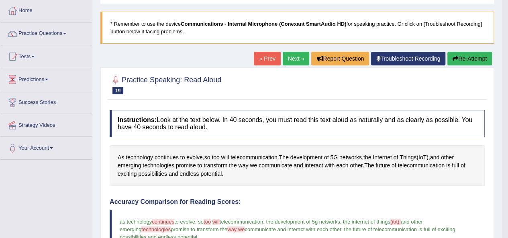
click at [297, 64] on link "Next »" at bounding box center [296, 59] width 27 height 14
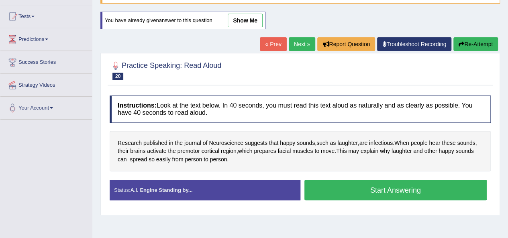
scroll to position [80, 0]
click at [390, 191] on button "Start Answering" at bounding box center [396, 190] width 183 height 20
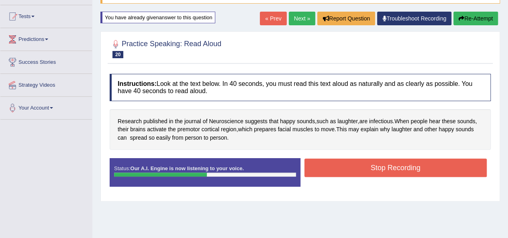
click at [355, 169] on button "Stop Recording" at bounding box center [396, 168] width 183 height 18
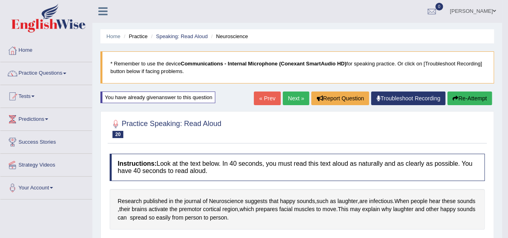
scroll to position [0, 0]
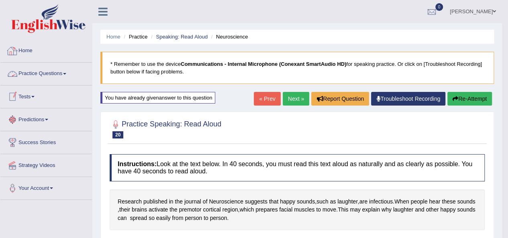
click at [37, 69] on link "Practice Questions" at bounding box center [46, 73] width 92 height 20
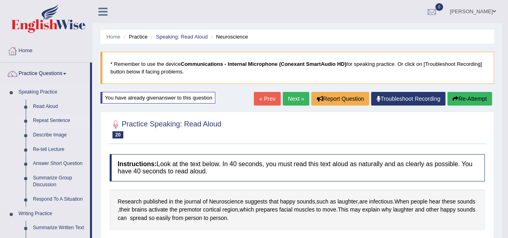
click at [39, 119] on link "Repeat Sentence" at bounding box center [59, 121] width 61 height 14
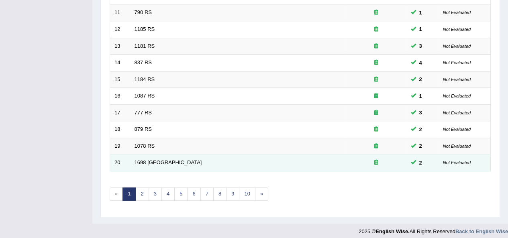
scroll to position [290, 0]
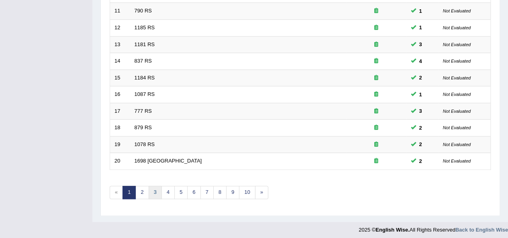
click at [159, 191] on link "3" at bounding box center [155, 192] width 13 height 13
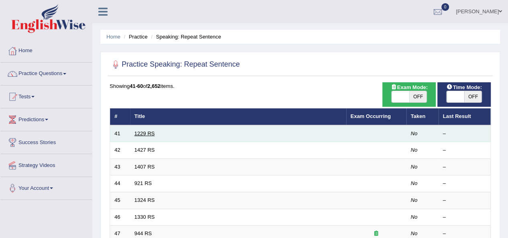
click at [140, 132] on link "1229 RS" at bounding box center [145, 134] width 20 height 6
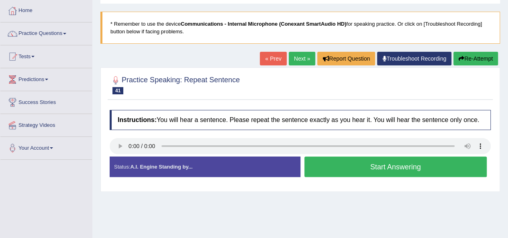
click at [350, 171] on button "Start Answering" at bounding box center [396, 167] width 183 height 20
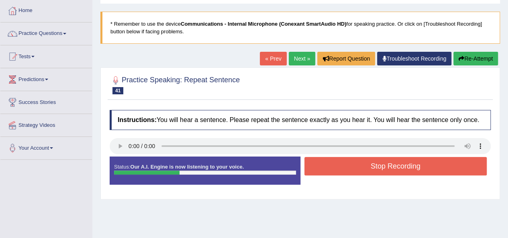
click at [348, 172] on button "Stop Recording" at bounding box center [396, 166] width 183 height 18
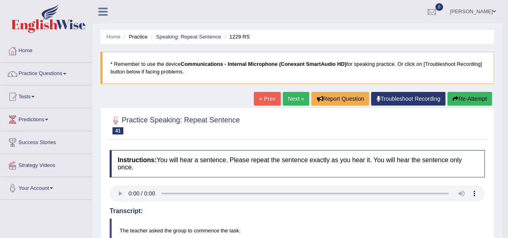
click at [289, 99] on link "Next »" at bounding box center [296, 99] width 27 height 14
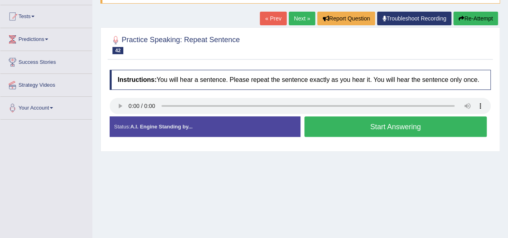
click at [357, 134] on button "Start Answering" at bounding box center [396, 127] width 183 height 20
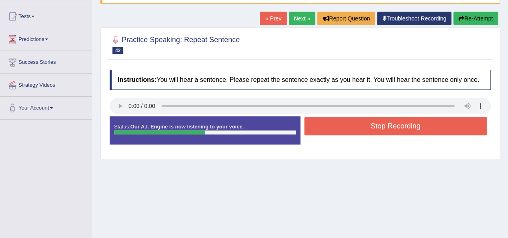
click at [385, 127] on button "Stop Recording" at bounding box center [396, 126] width 183 height 18
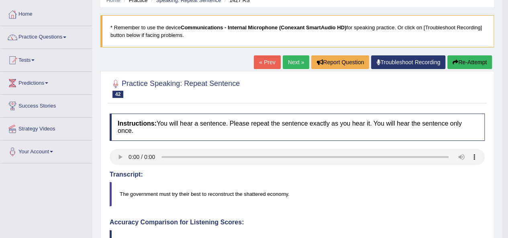
scroll to position [80, 0]
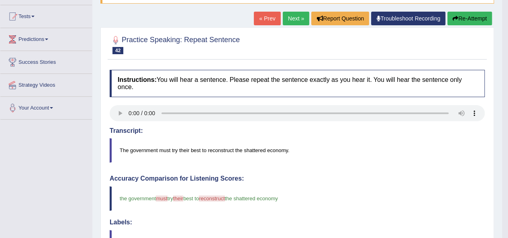
click at [291, 20] on link "Next »" at bounding box center [296, 19] width 27 height 14
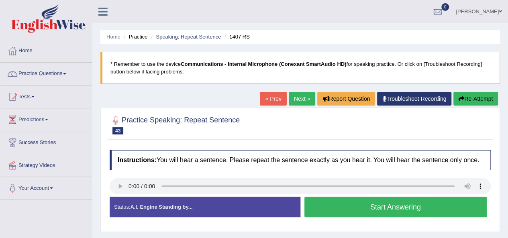
click at [354, 208] on button "Start Answering" at bounding box center [396, 207] width 183 height 20
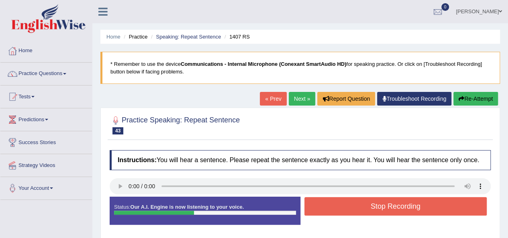
click at [354, 208] on button "Stop Recording" at bounding box center [396, 206] width 183 height 18
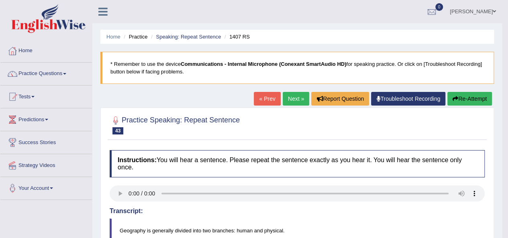
click at [287, 96] on link "Next »" at bounding box center [296, 99] width 27 height 14
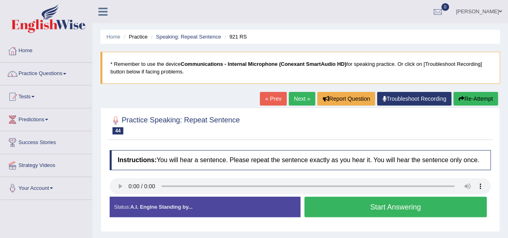
click at [357, 203] on button "Start Answering" at bounding box center [396, 207] width 183 height 20
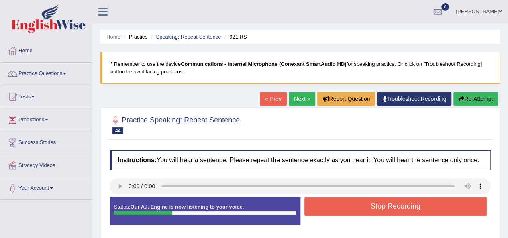
click at [356, 204] on button "Stop Recording" at bounding box center [396, 206] width 183 height 18
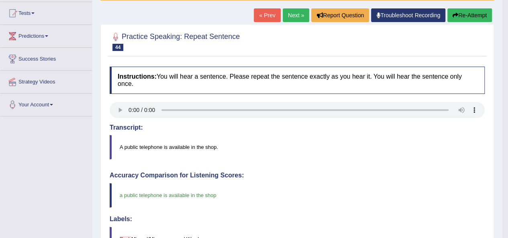
scroll to position [40, 0]
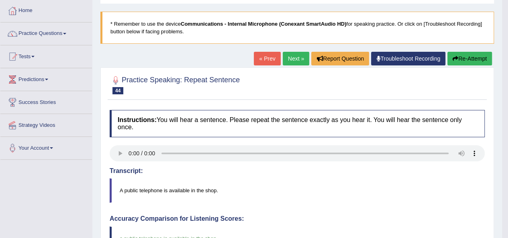
click at [290, 61] on link "Next »" at bounding box center [296, 59] width 27 height 14
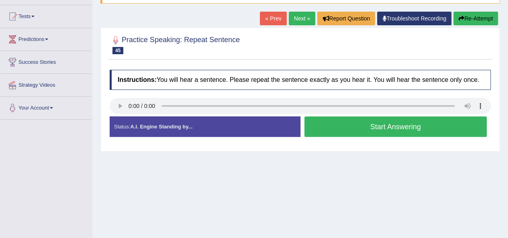
click at [390, 128] on button "Start Answering" at bounding box center [396, 127] width 183 height 20
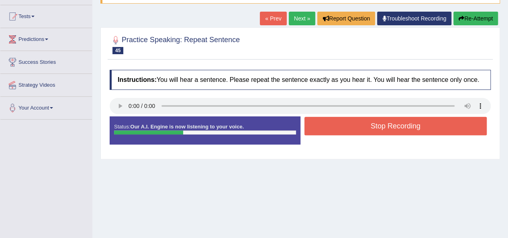
click at [387, 131] on button "Stop Recording" at bounding box center [396, 126] width 183 height 18
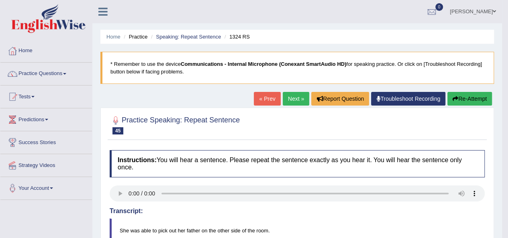
click at [283, 100] on link "Next »" at bounding box center [296, 99] width 27 height 14
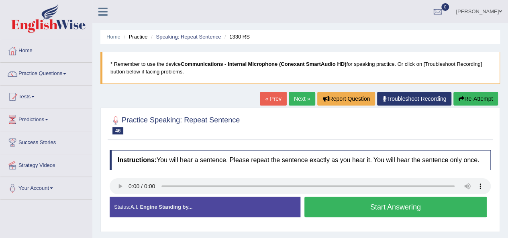
click at [360, 210] on button "Start Answering" at bounding box center [396, 207] width 183 height 20
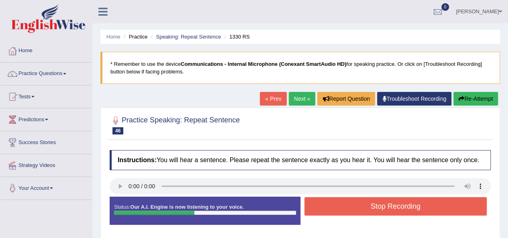
click at [360, 210] on button "Stop Recording" at bounding box center [396, 206] width 183 height 18
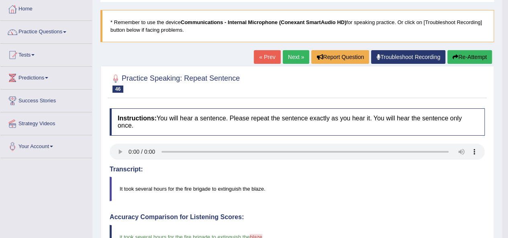
scroll to position [40, 0]
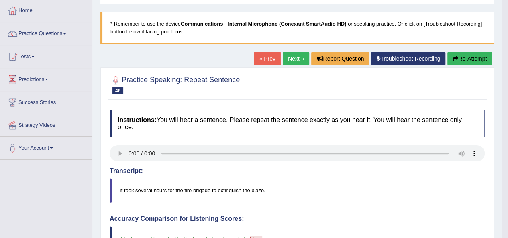
click at [287, 62] on link "Next »" at bounding box center [296, 59] width 27 height 14
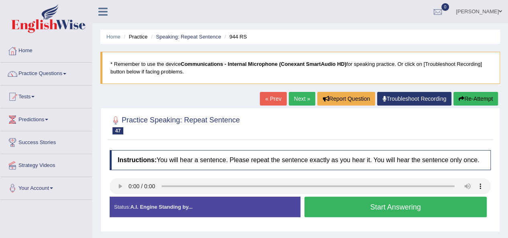
click at [355, 210] on button "Start Answering" at bounding box center [396, 207] width 183 height 20
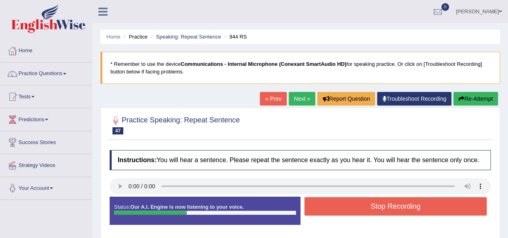
click at [355, 210] on button "Stop Recording" at bounding box center [396, 206] width 183 height 18
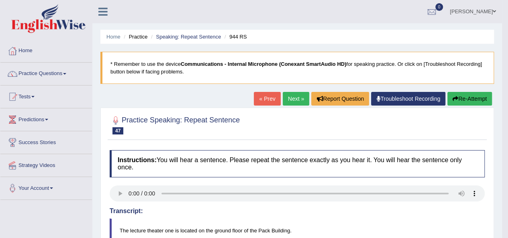
click at [292, 97] on link "Next »" at bounding box center [296, 99] width 27 height 14
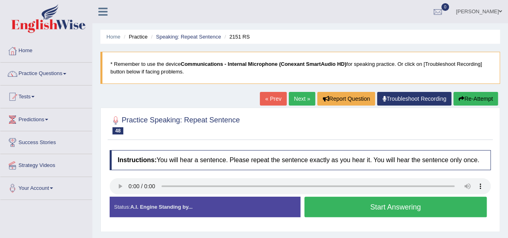
click at [325, 209] on button "Start Answering" at bounding box center [396, 207] width 183 height 20
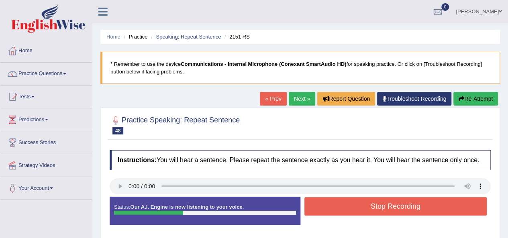
click at [325, 209] on button "Stop Recording" at bounding box center [396, 206] width 183 height 18
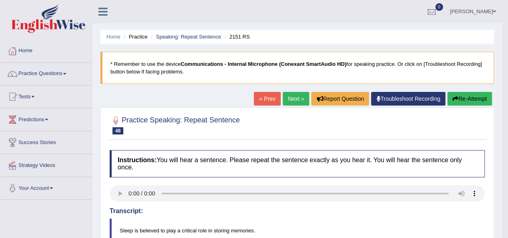
click at [294, 103] on link "Next »" at bounding box center [296, 99] width 27 height 14
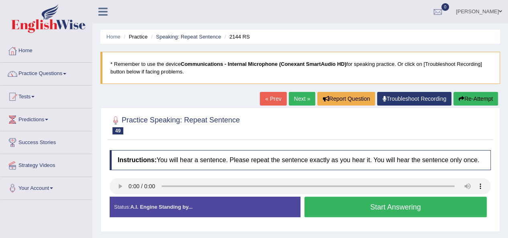
click at [347, 203] on button "Start Answering" at bounding box center [396, 207] width 183 height 20
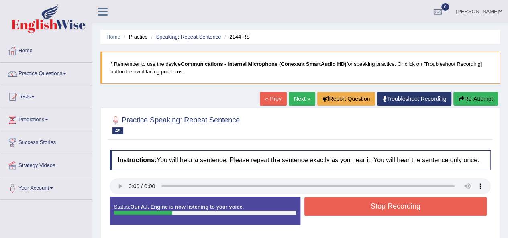
click at [347, 203] on button "Stop Recording" at bounding box center [396, 206] width 183 height 18
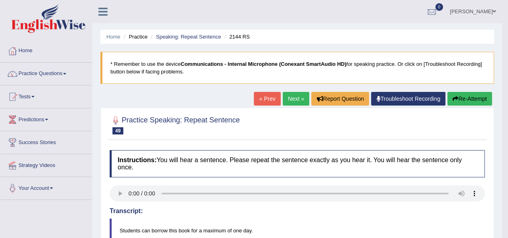
click at [283, 101] on link "Next »" at bounding box center [296, 99] width 27 height 14
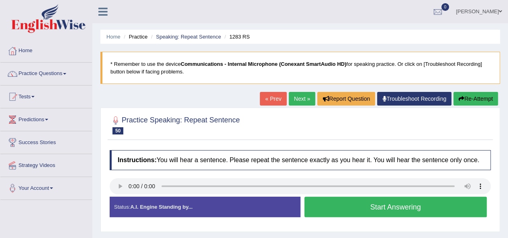
click at [328, 208] on button "Start Answering" at bounding box center [396, 207] width 183 height 20
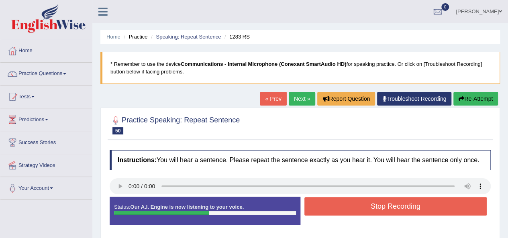
click at [328, 208] on button "Stop Recording" at bounding box center [396, 206] width 183 height 18
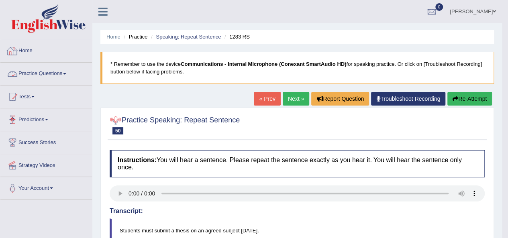
click at [25, 72] on link "Practice Questions" at bounding box center [46, 73] width 92 height 20
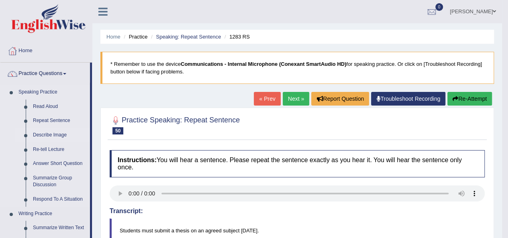
click at [46, 135] on link "Describe Image" at bounding box center [59, 135] width 61 height 14
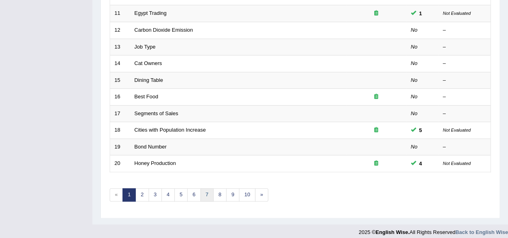
scroll to position [290, 0]
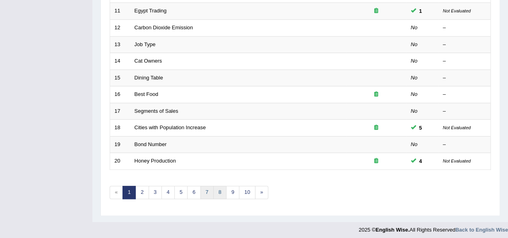
click at [213, 191] on link "8" at bounding box center [219, 192] width 13 height 13
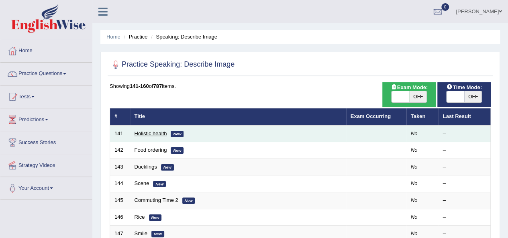
click at [146, 131] on link "Holistic health" at bounding box center [151, 134] width 33 height 6
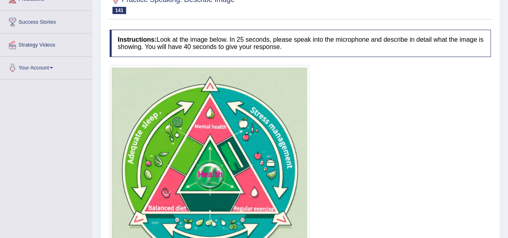
scroll to position [161, 0]
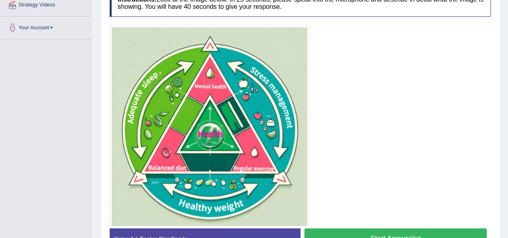
click at [347, 232] on button "Start Answering" at bounding box center [396, 239] width 183 height 20
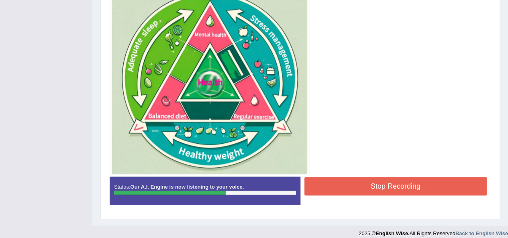
scroll to position [219, 0]
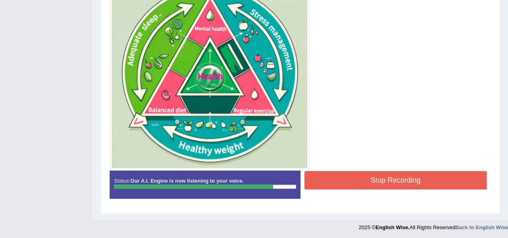
click at [362, 181] on button "Stop Recording" at bounding box center [396, 180] width 183 height 18
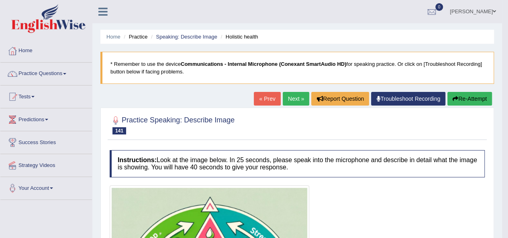
scroll to position [0, 0]
click at [294, 100] on link "Next »" at bounding box center [296, 99] width 27 height 14
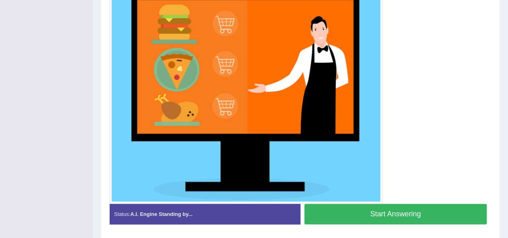
scroll to position [241, 0]
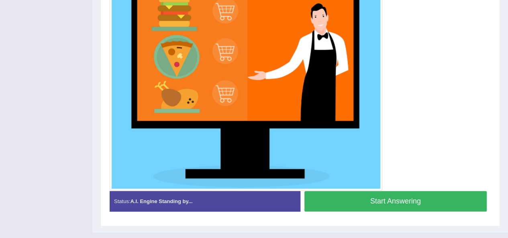
click at [351, 198] on button "Start Answering" at bounding box center [396, 201] width 183 height 20
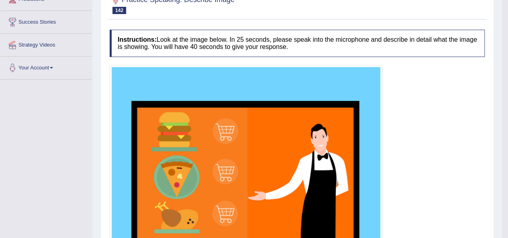
scroll to position [40, 0]
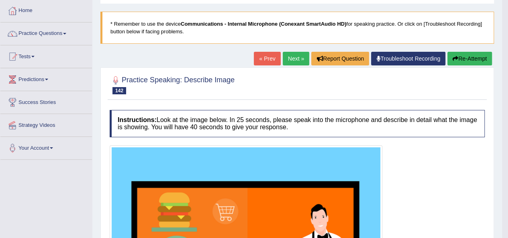
click at [285, 62] on link "Next »" at bounding box center [296, 59] width 27 height 14
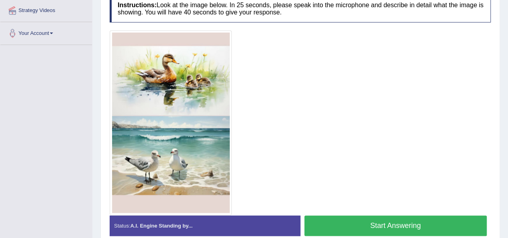
scroll to position [192, 0]
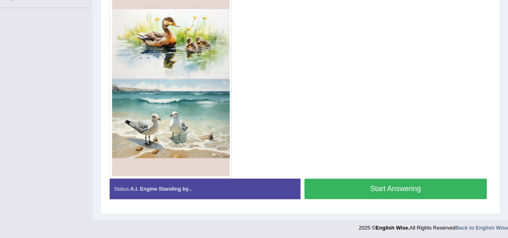
click at [371, 190] on button "Start Answering" at bounding box center [396, 189] width 183 height 20
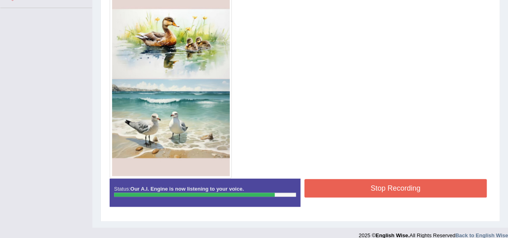
click at [371, 182] on button "Stop Recording" at bounding box center [396, 188] width 183 height 18
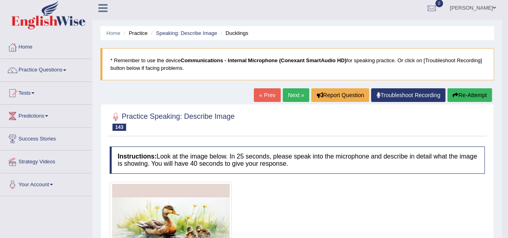
scroll to position [1, 0]
